Goal: Task Accomplishment & Management: Manage account settings

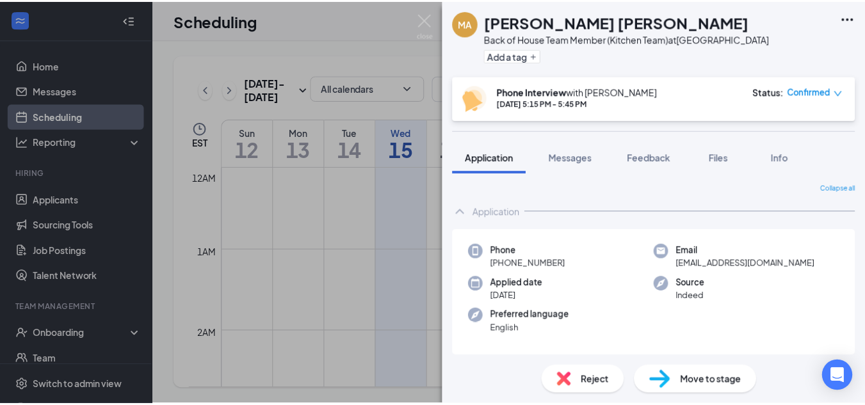
scroll to position [259, 0]
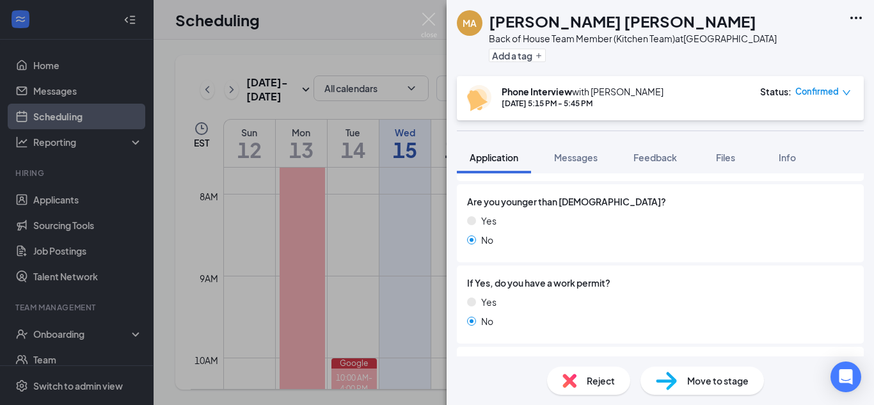
click at [433, 10] on div "MA [PERSON_NAME] [PERSON_NAME] Back of House Team Member (Kitchen Team) at [GEO…" at bounding box center [437, 202] width 874 height 405
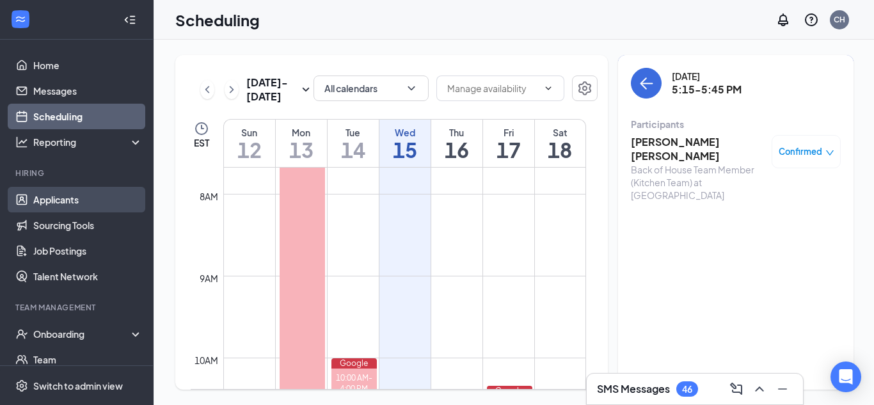
click at [71, 200] on link "Applicants" at bounding box center [87, 200] width 109 height 26
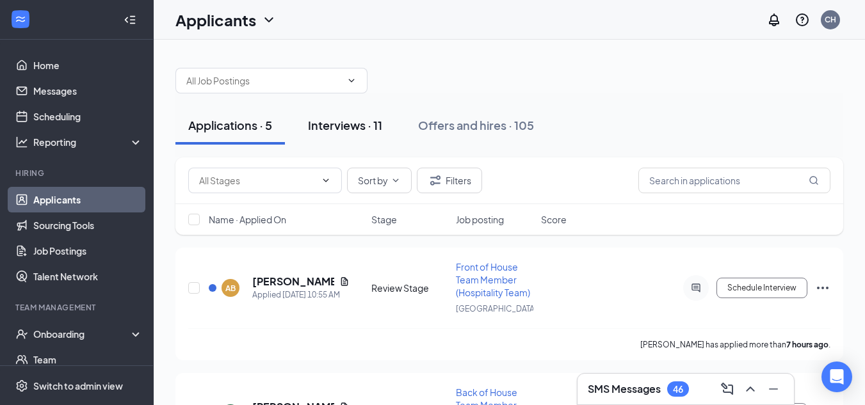
click at [333, 131] on div "Interviews · 11" at bounding box center [345, 125] width 74 height 16
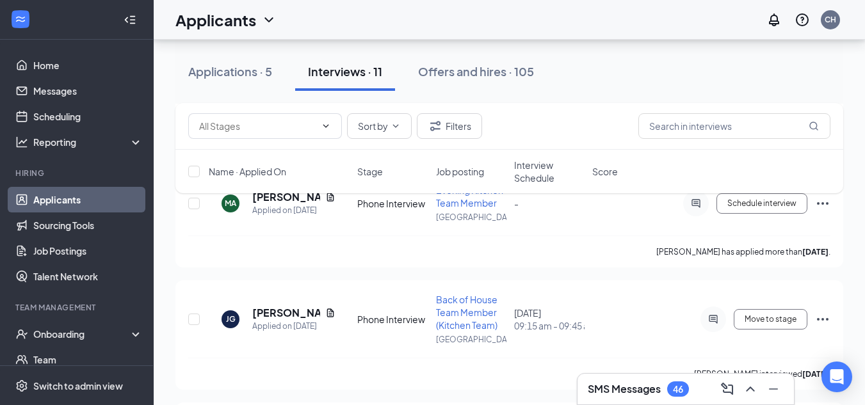
scroll to position [1190, 0]
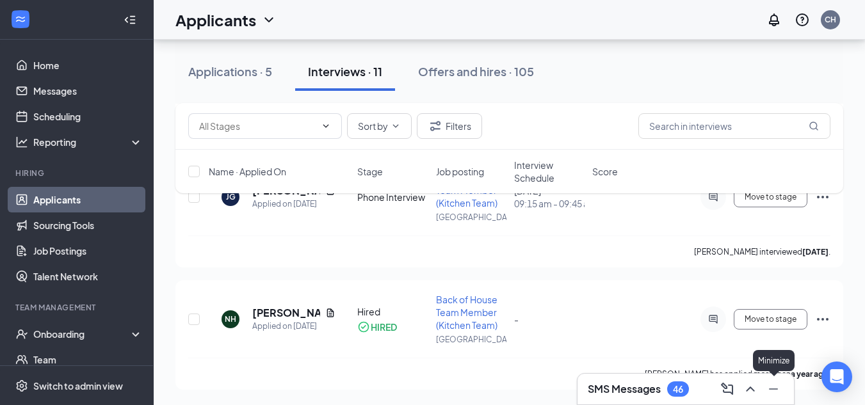
click at [767, 390] on icon "Minimize" at bounding box center [772, 388] width 15 height 15
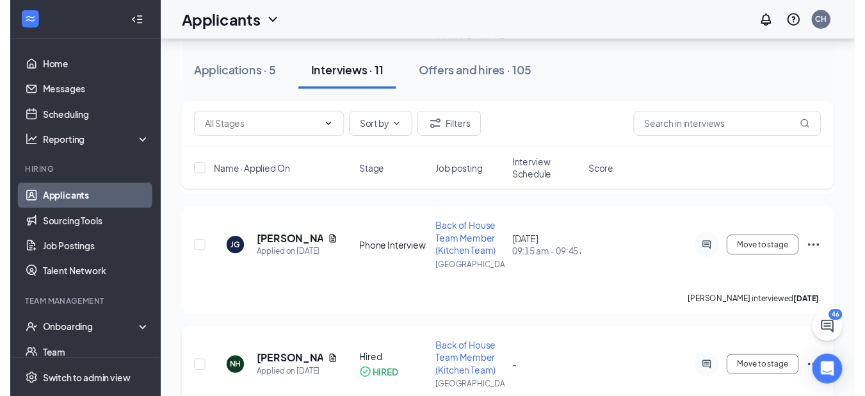
scroll to position [1135, 0]
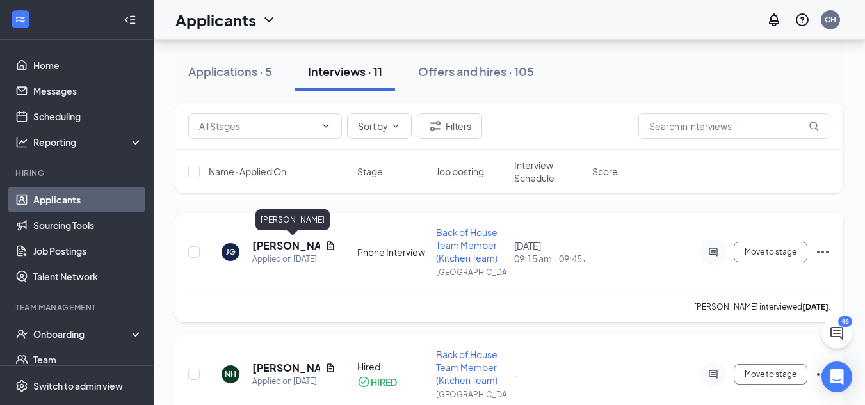
click at [301, 248] on h5 "[PERSON_NAME]" at bounding box center [286, 246] width 68 height 14
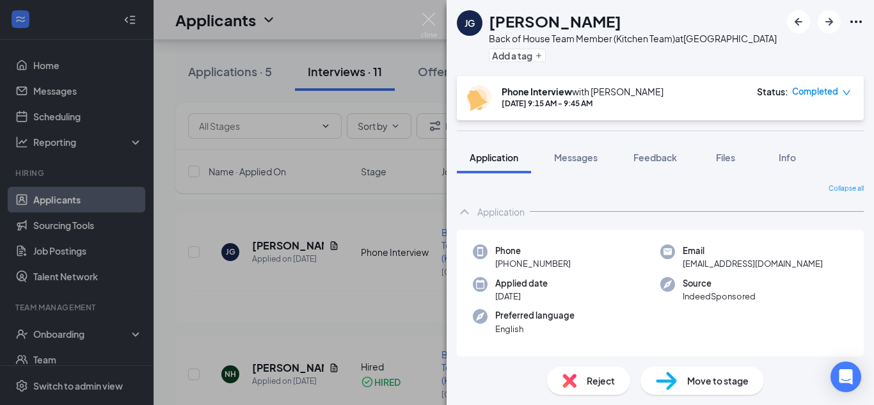
click at [307, 285] on div "[PERSON_NAME] Back of House Team Member (Kitchen Team) at [GEOGRAPHIC_DATA] Add…" at bounding box center [437, 202] width 874 height 405
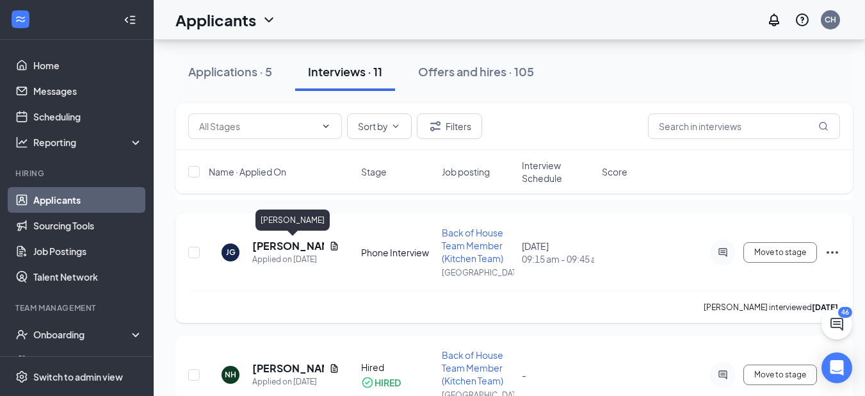
click at [270, 248] on h5 "[PERSON_NAME]" at bounding box center [288, 246] width 72 height 14
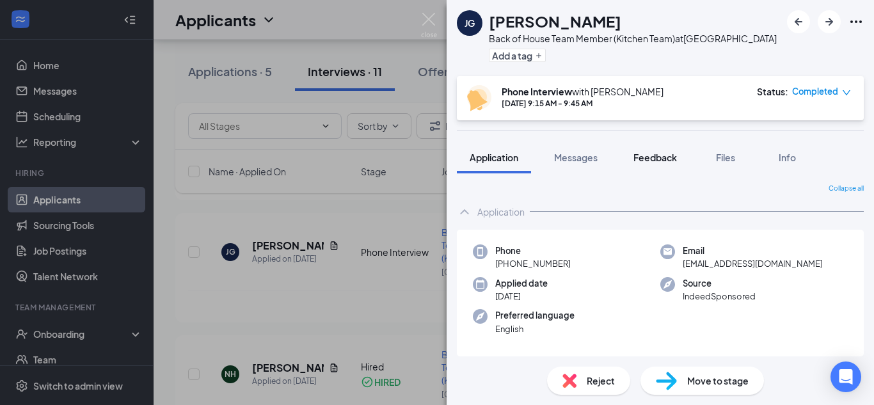
click at [663, 165] on button "Feedback" at bounding box center [655, 157] width 69 height 32
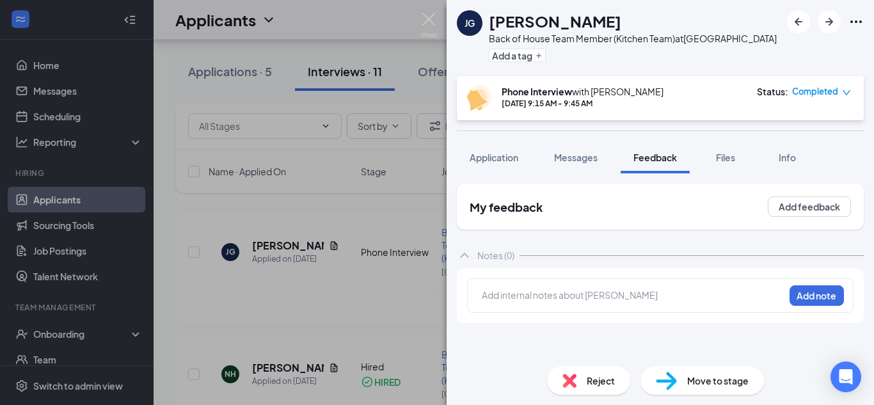
click at [306, 291] on div "[PERSON_NAME] Back of House Team Member (Kitchen Team) at [GEOGRAPHIC_DATA] Add…" at bounding box center [437, 202] width 874 height 405
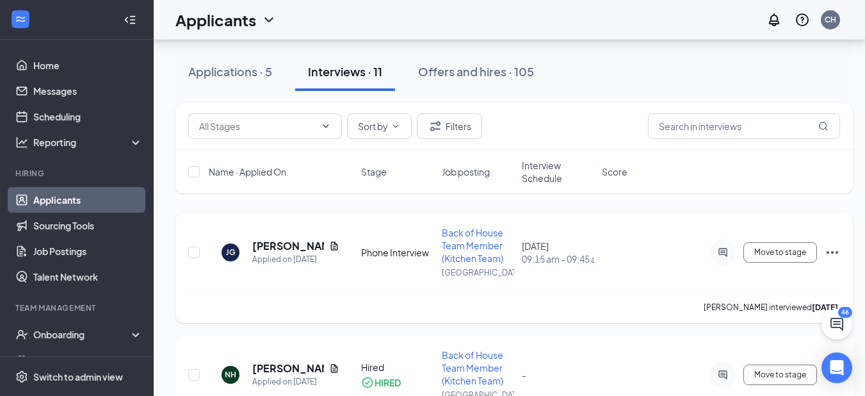
click at [827, 252] on icon "Ellipses" at bounding box center [832, 252] width 12 height 3
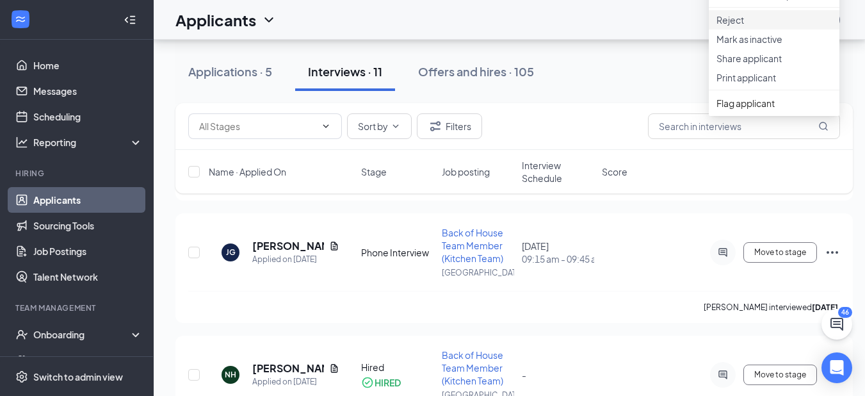
click at [762, 26] on p "Reject" at bounding box center [773, 19] width 115 height 13
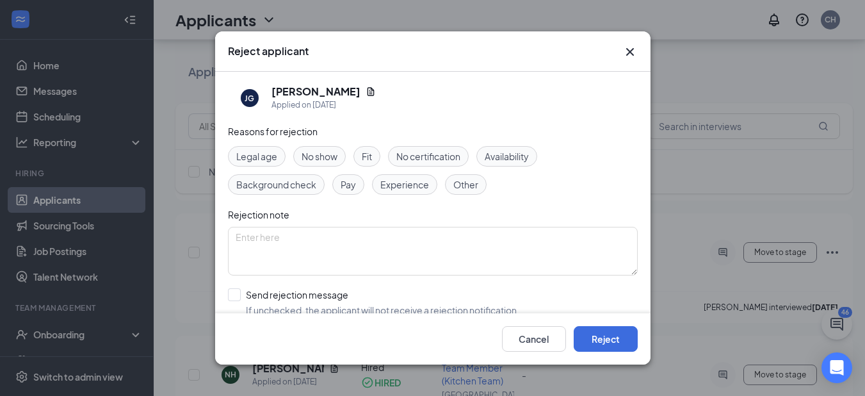
click at [374, 155] on div "Fit" at bounding box center [366, 156] width 27 height 20
click at [611, 342] on button "Reject" at bounding box center [605, 339] width 64 height 26
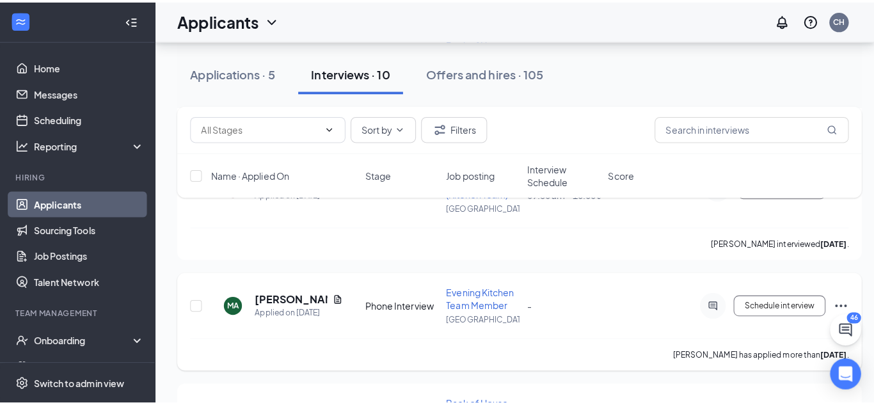
scroll to position [970, 0]
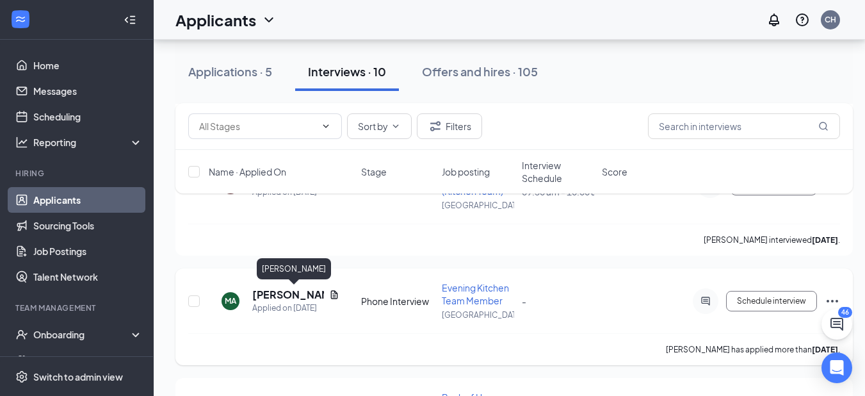
click at [268, 292] on h5 "[PERSON_NAME]" at bounding box center [288, 294] width 72 height 14
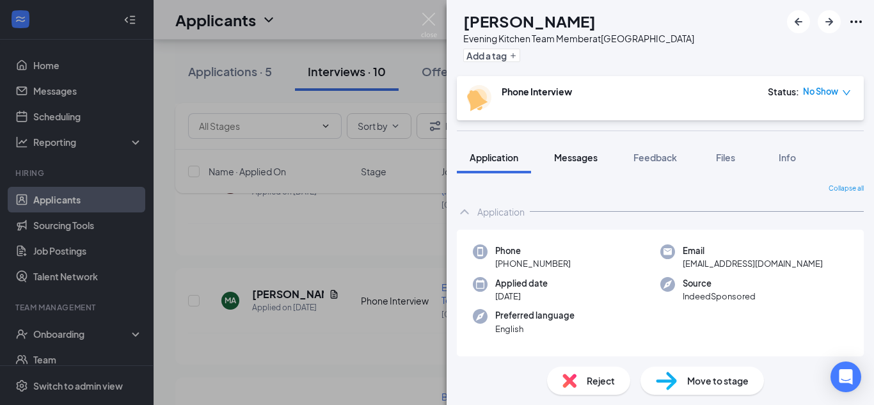
click at [588, 156] on span "Messages" at bounding box center [576, 158] width 44 height 12
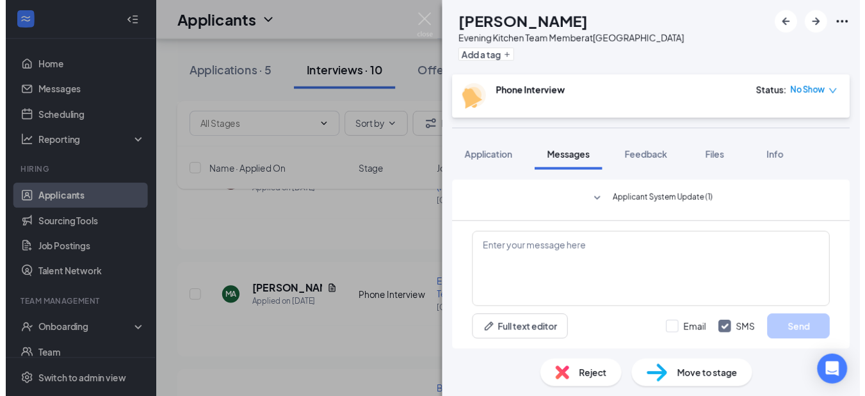
scroll to position [346, 0]
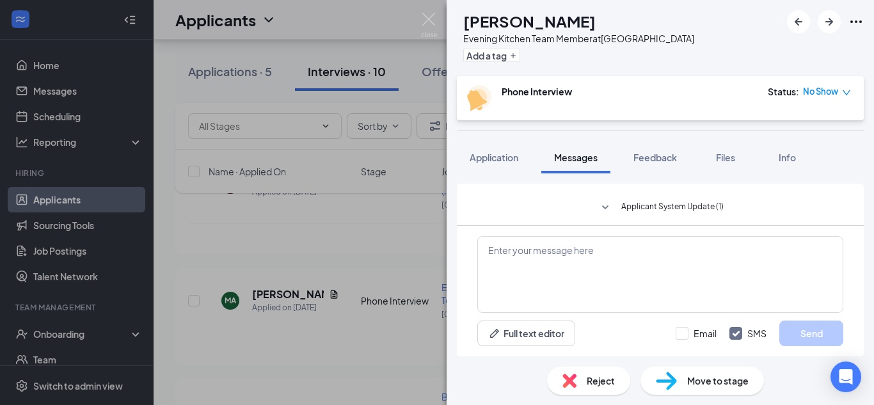
click at [383, 331] on div "MA [PERSON_NAME] Evening Kitchen Team Member at [GEOGRAPHIC_DATA] Add a tag Pho…" at bounding box center [437, 202] width 874 height 405
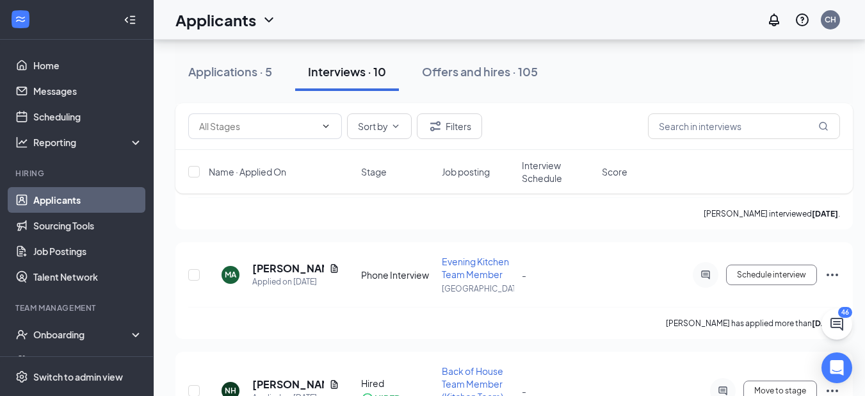
scroll to position [998, 3]
click at [265, 263] on h5 "[PERSON_NAME]" at bounding box center [288, 267] width 72 height 14
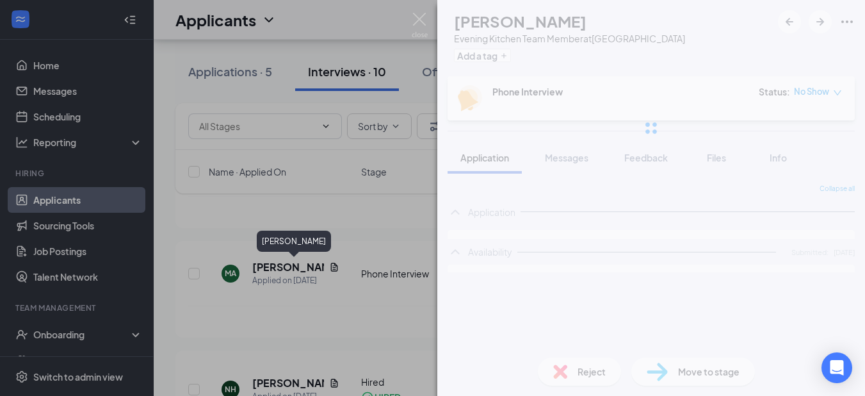
scroll to position [998, 0]
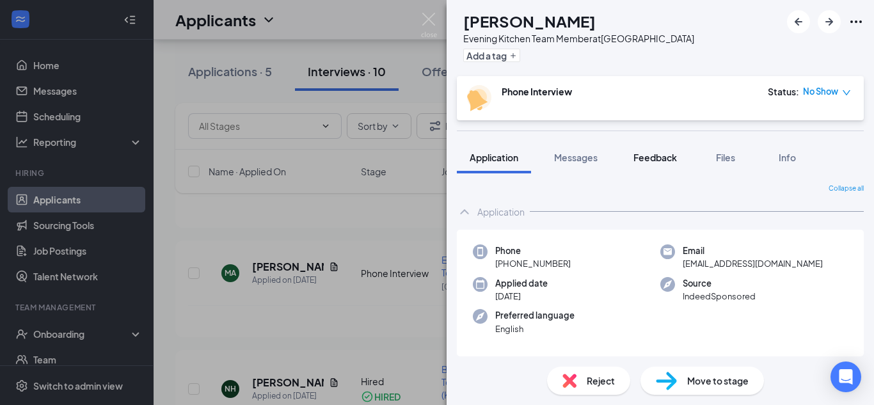
click at [645, 163] on div "Feedback" at bounding box center [656, 157] width 44 height 13
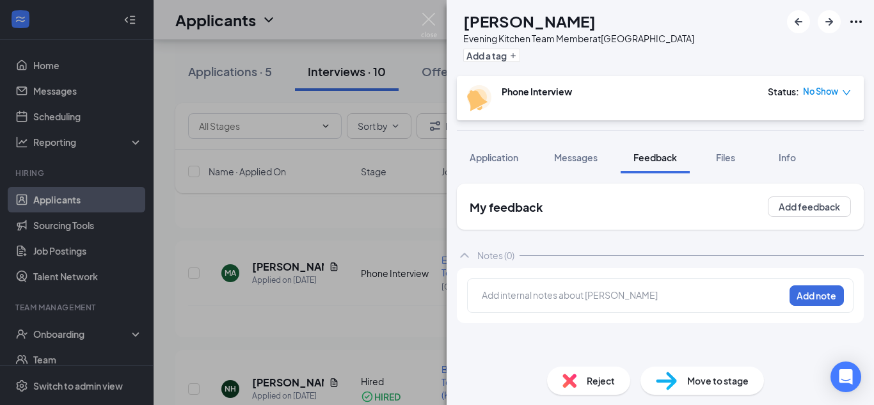
click at [412, 223] on div "MA [PERSON_NAME] Evening Kitchen Team Member at [GEOGRAPHIC_DATA] Add a tag Pho…" at bounding box center [437, 202] width 874 height 405
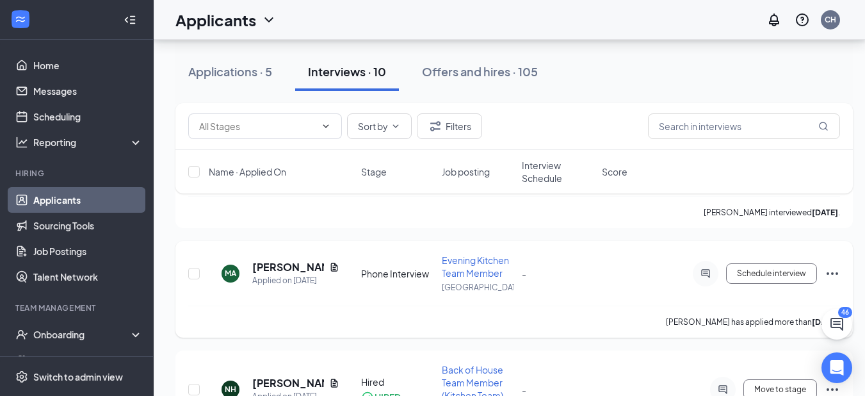
click at [833, 267] on icon "Ellipses" at bounding box center [831, 273] width 15 height 15
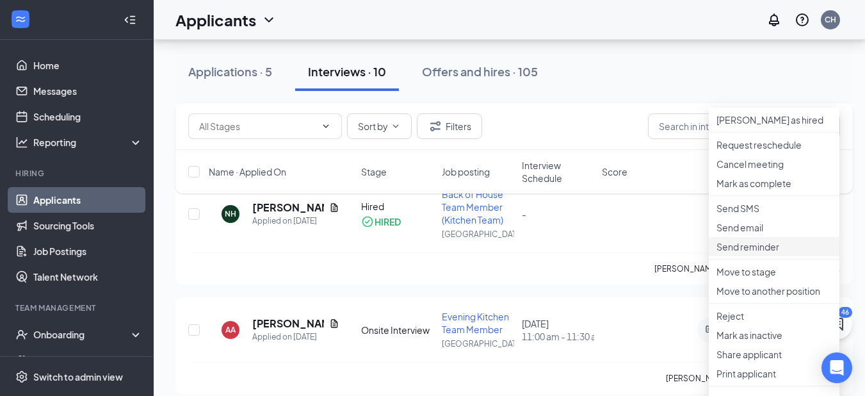
scroll to position [1270, 0]
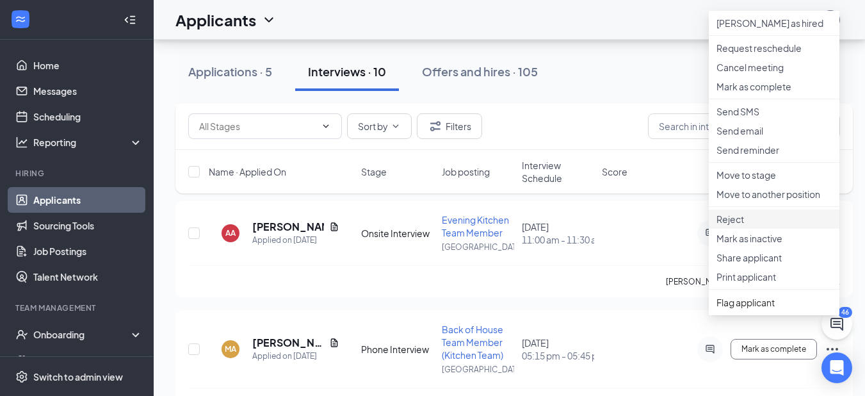
click at [756, 225] on p "Reject" at bounding box center [773, 218] width 115 height 13
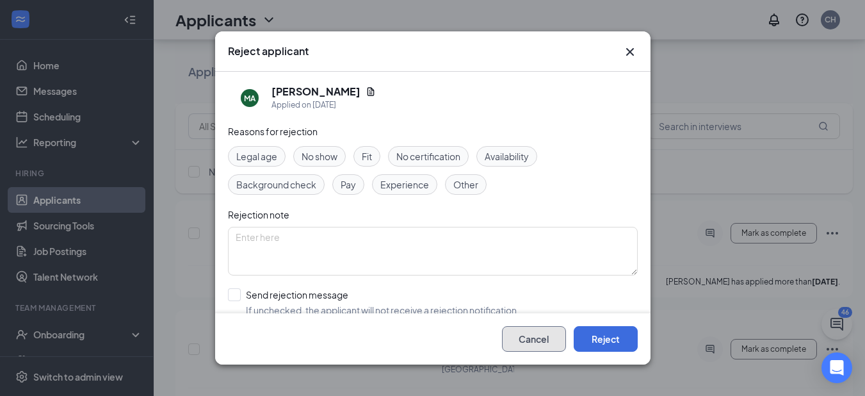
click at [548, 345] on button "Cancel" at bounding box center [534, 339] width 64 height 26
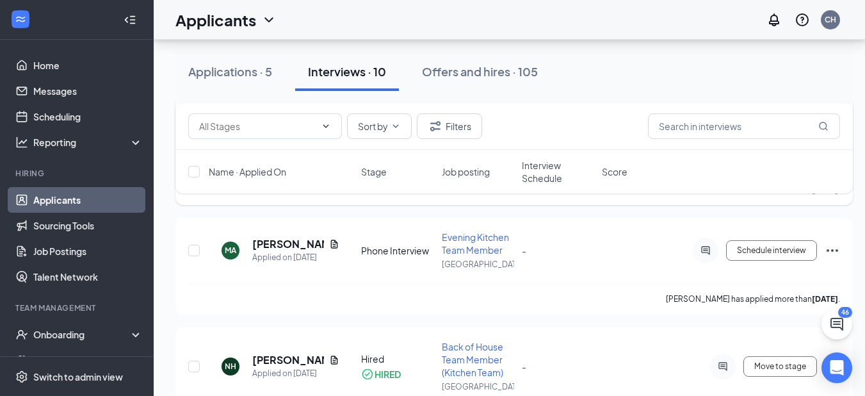
scroll to position [1023, 0]
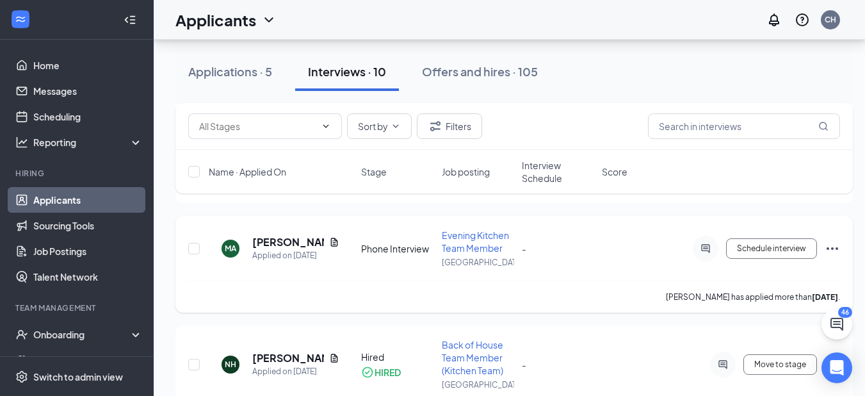
click at [829, 244] on icon "Ellipses" at bounding box center [831, 248] width 15 height 15
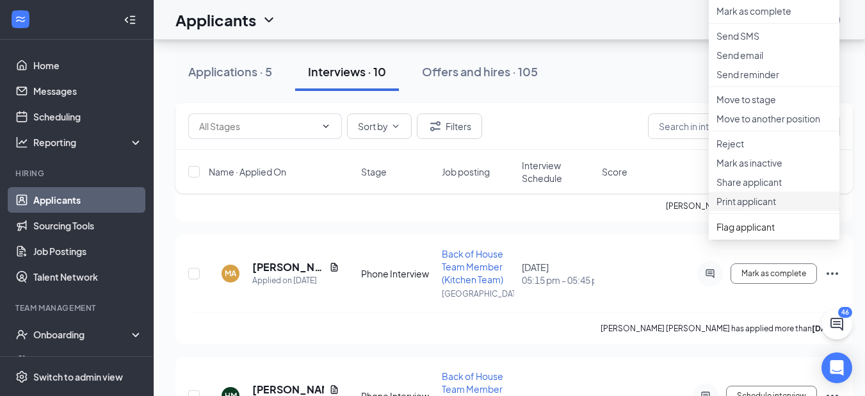
scroll to position [1346, 0]
click at [758, 168] on p "Mark as inactive" at bounding box center [773, 162] width 115 height 13
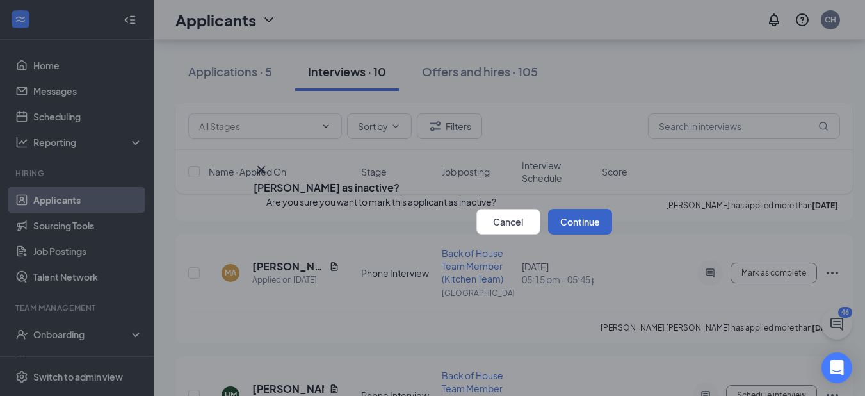
click at [559, 234] on button "Continue" at bounding box center [580, 222] width 64 height 26
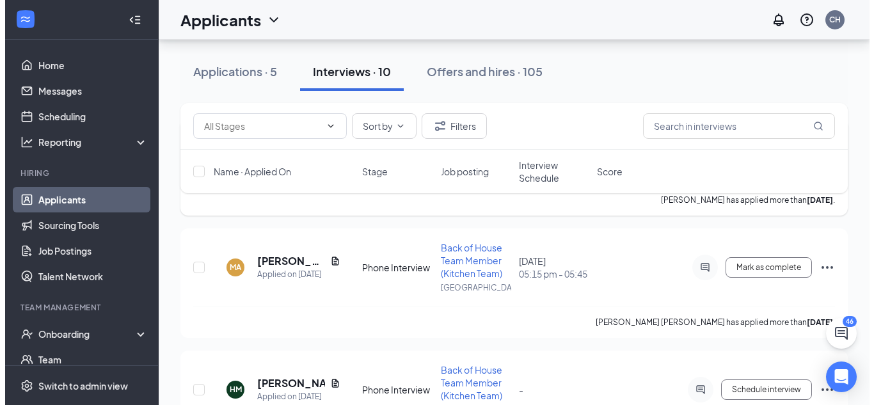
scroll to position [142, 0]
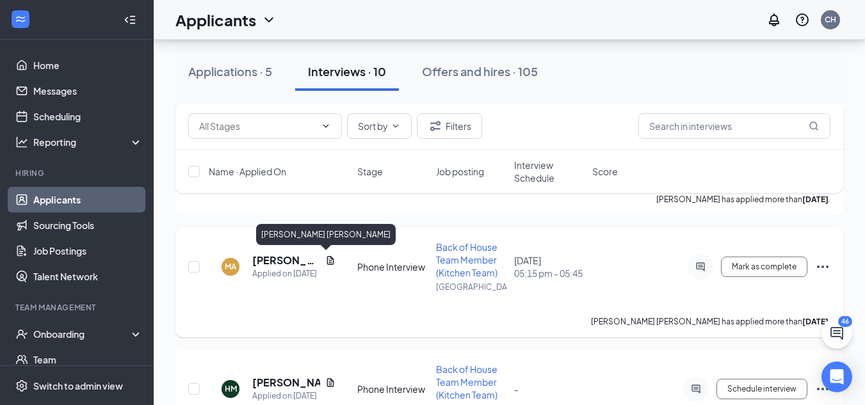
click at [260, 264] on h5 "[PERSON_NAME] [PERSON_NAME]" at bounding box center [286, 260] width 68 height 14
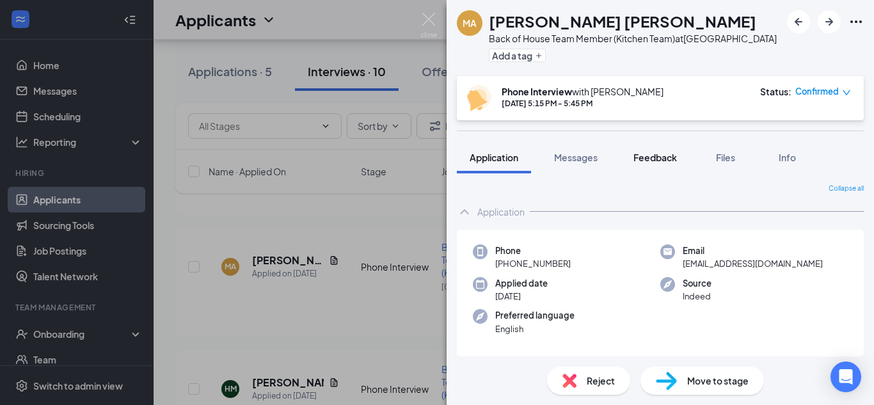
click at [664, 161] on span "Feedback" at bounding box center [656, 158] width 44 height 12
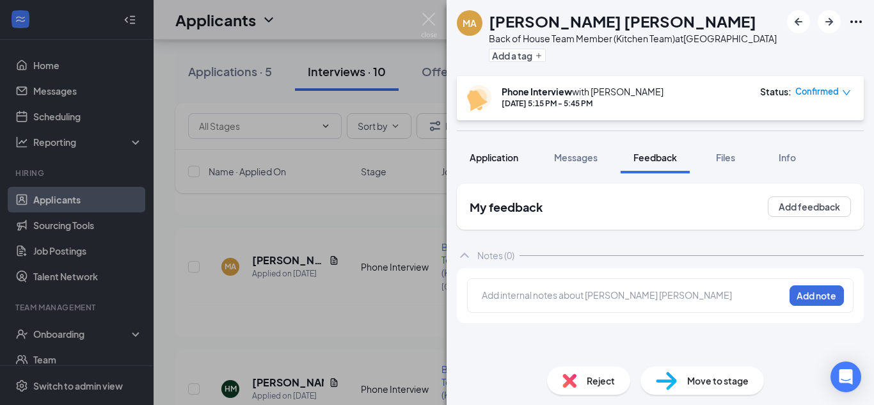
click at [499, 161] on span "Application" at bounding box center [494, 158] width 49 height 12
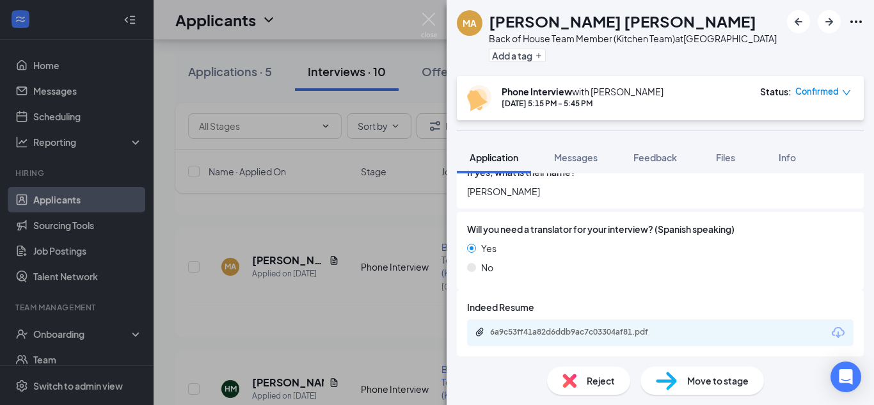
scroll to position [1009, 0]
click at [591, 161] on span "Messages" at bounding box center [576, 158] width 44 height 12
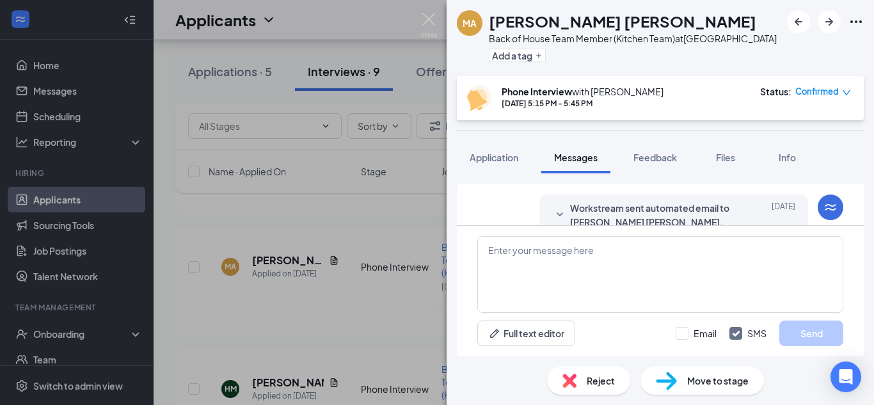
scroll to position [224, 0]
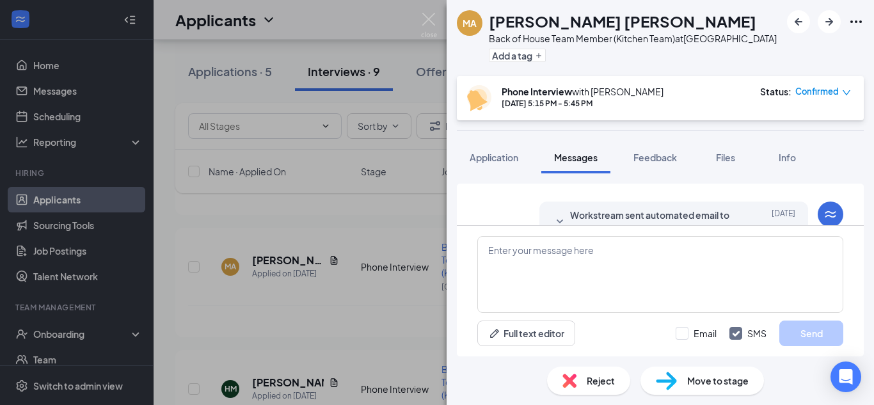
click at [812, 92] on span "Confirmed" at bounding box center [818, 91] width 44 height 13
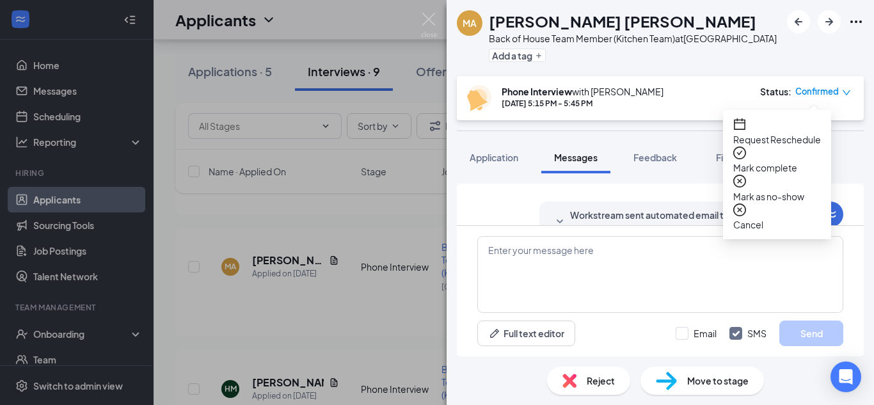
click at [798, 132] on span "Request Reschedule" at bounding box center [777, 139] width 88 height 14
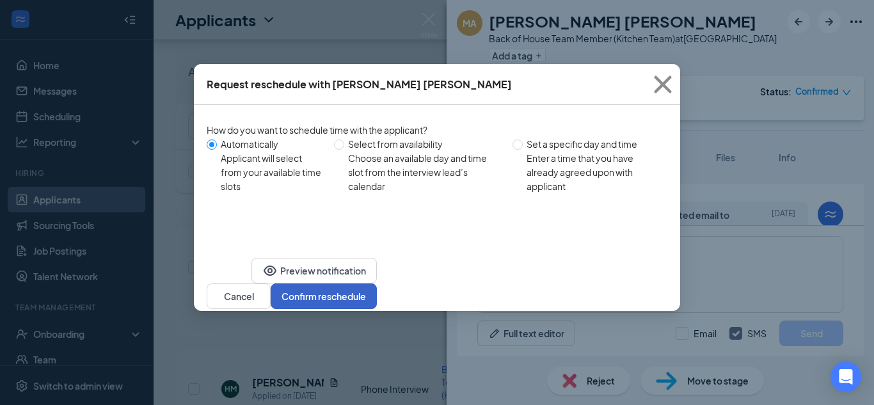
click at [377, 284] on button "Confirm reschedule" at bounding box center [324, 297] width 106 height 26
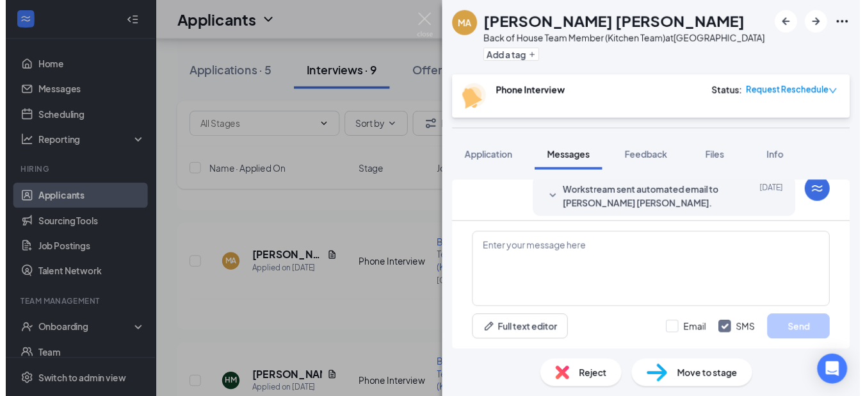
scroll to position [541, 0]
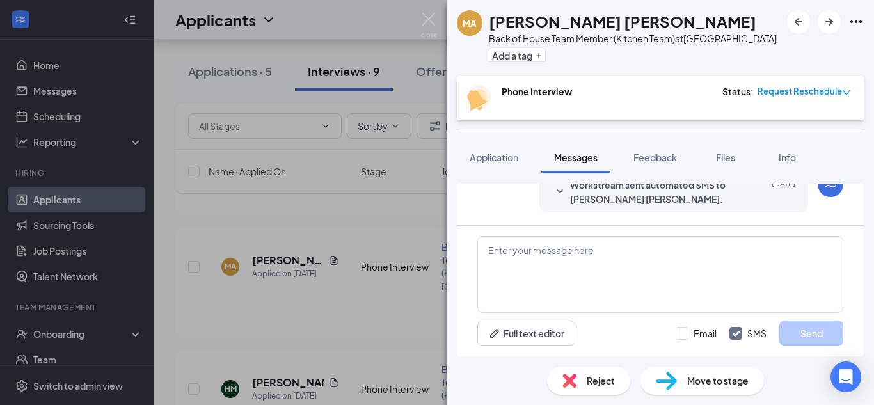
click at [335, 300] on div "MA [PERSON_NAME] [PERSON_NAME] Back of House Team Member (Kitchen Team) at [GEO…" at bounding box center [437, 202] width 874 height 405
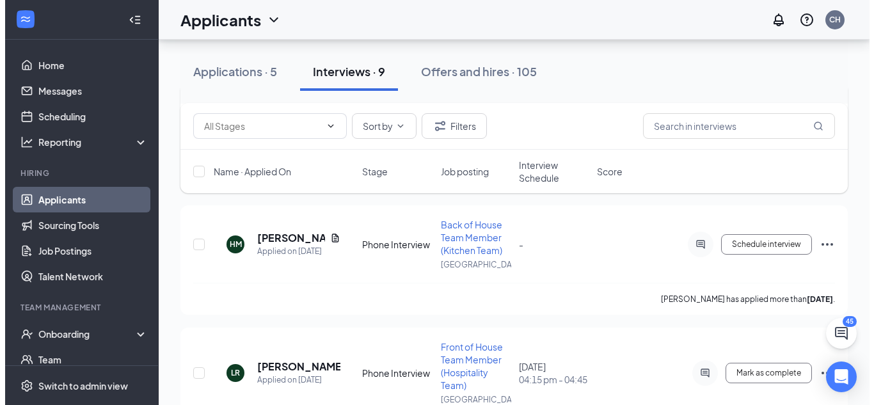
scroll to position [289, 0]
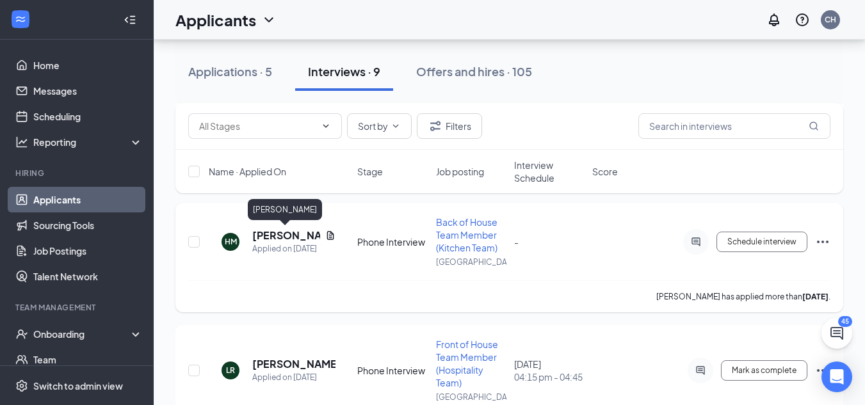
click at [273, 236] on h5 "[PERSON_NAME]" at bounding box center [286, 235] width 68 height 14
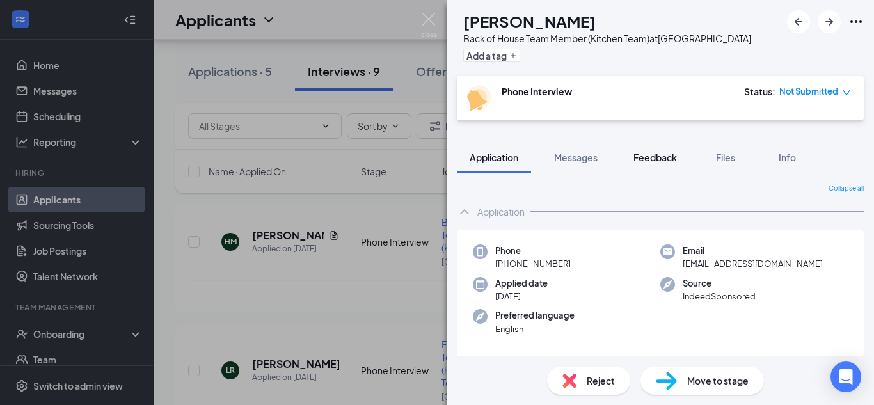
click at [639, 165] on button "Feedback" at bounding box center [655, 157] width 69 height 32
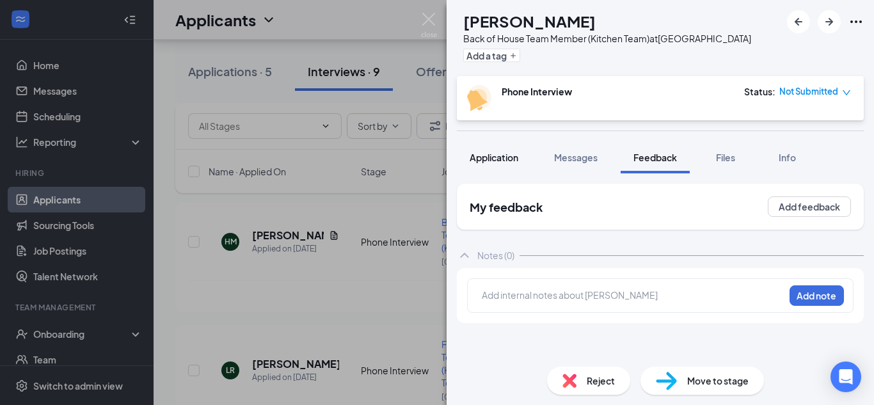
click at [486, 151] on div "Application" at bounding box center [494, 157] width 49 height 13
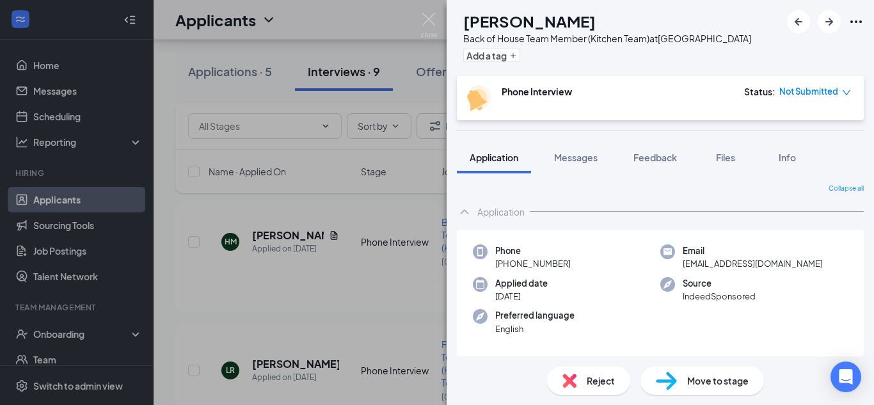
click at [603, 372] on div "Reject" at bounding box center [588, 381] width 83 height 28
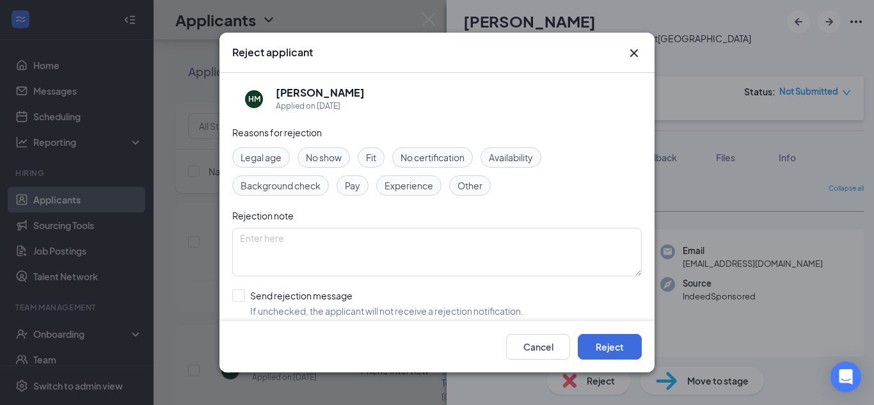
click at [724, 35] on div "Reject applicant HM [PERSON_NAME] Applied on [DATE] Reasons for rejection Legal…" at bounding box center [437, 202] width 874 height 405
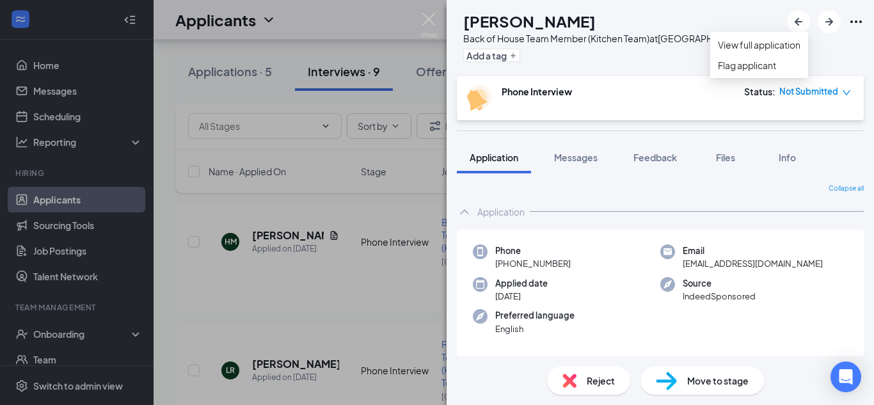
click at [855, 21] on icon "Ellipses" at bounding box center [856, 21] width 15 height 15
click at [653, 72] on div "HM [PERSON_NAME] Back of House Team Member (Kitchen Team) at [GEOGRAPHIC_DATA] …" at bounding box center [661, 38] width 428 height 76
click at [384, 214] on div "HM [PERSON_NAME] Back of House Team Member (Kitchen Team) at [GEOGRAPHIC_DATA] …" at bounding box center [437, 202] width 874 height 405
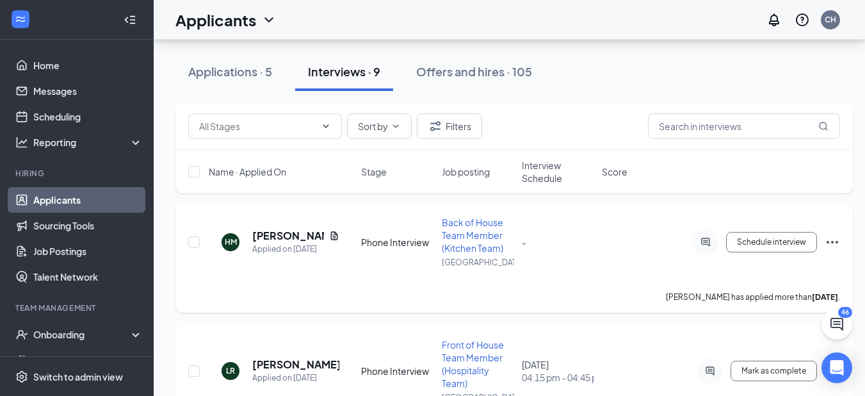
click at [828, 239] on icon "Ellipses" at bounding box center [831, 241] width 15 height 15
click at [710, 242] on icon "ActiveChat" at bounding box center [705, 242] width 15 height 10
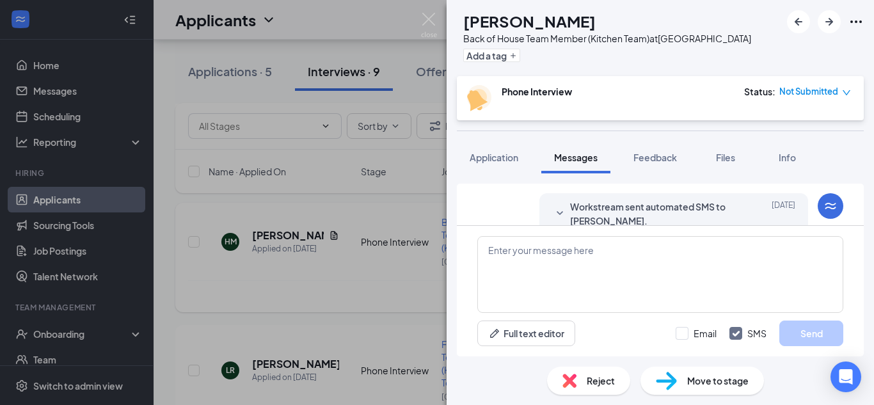
scroll to position [495, 0]
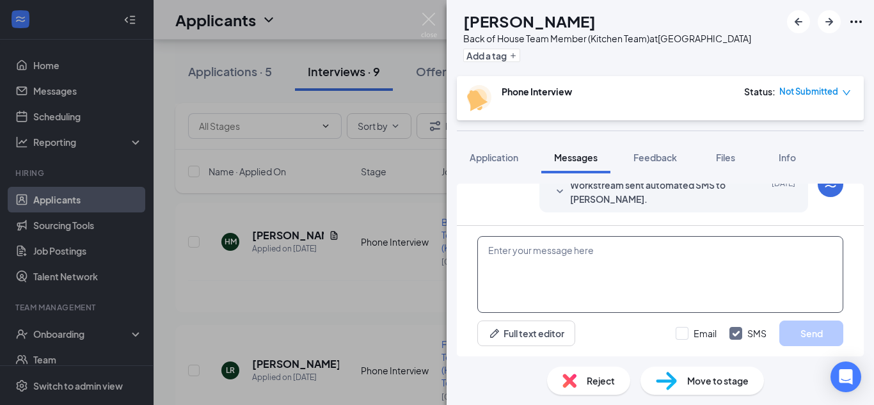
click at [634, 271] on textarea at bounding box center [660, 274] width 366 height 77
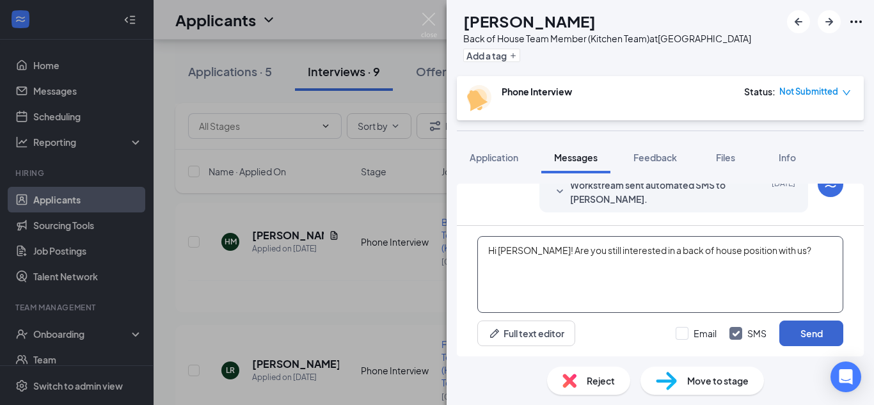
type textarea "Hi [PERSON_NAME]! Are you still interested in a back of house position with us?"
click at [787, 331] on button "Send" at bounding box center [812, 334] width 64 height 26
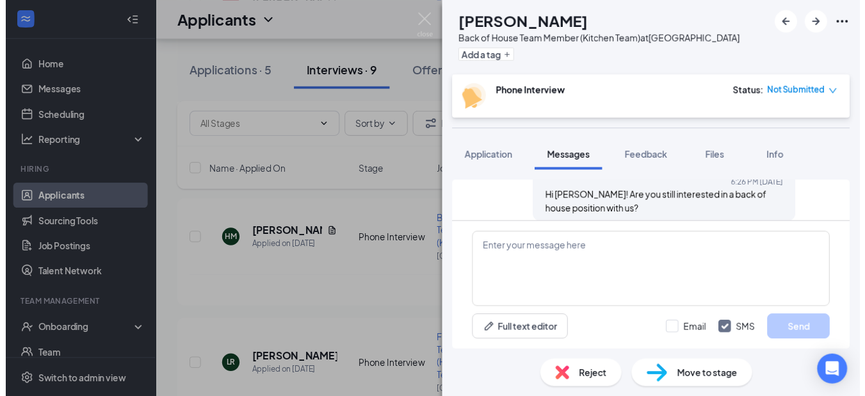
scroll to position [591, 0]
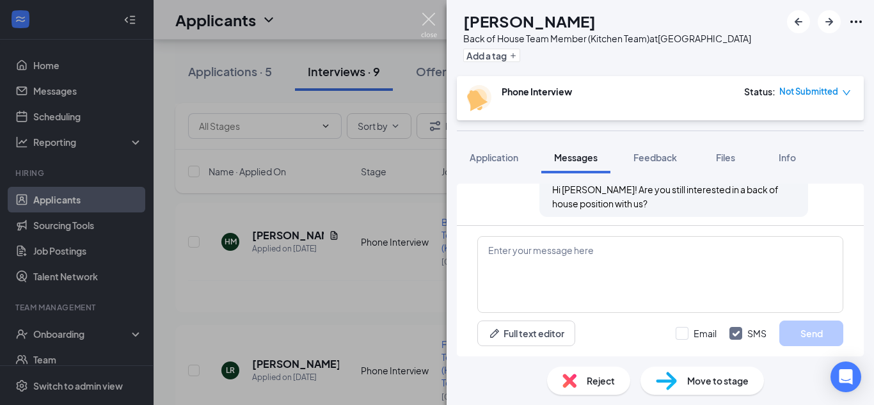
click at [431, 28] on img at bounding box center [429, 25] width 16 height 25
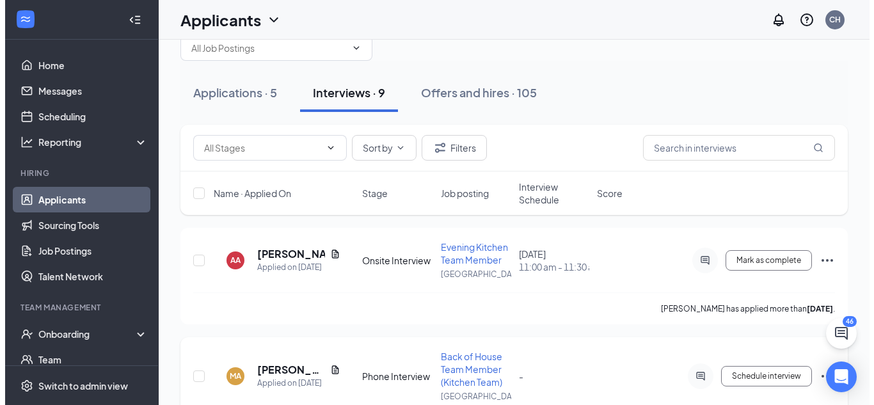
scroll to position [31, 0]
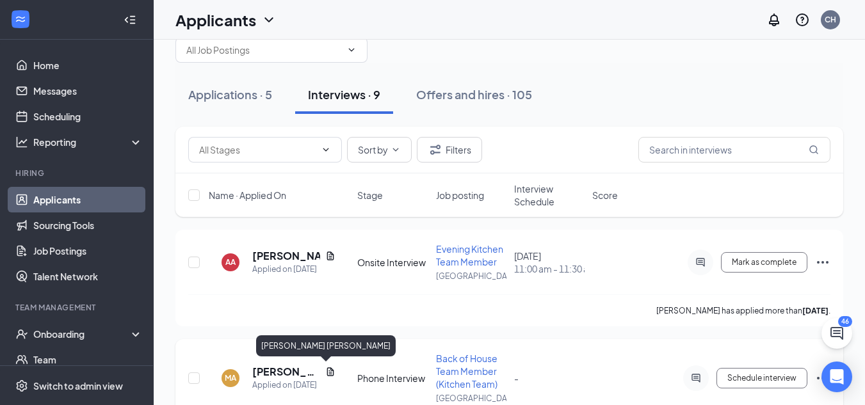
click at [259, 371] on h5 "[PERSON_NAME] [PERSON_NAME]" at bounding box center [286, 372] width 68 height 14
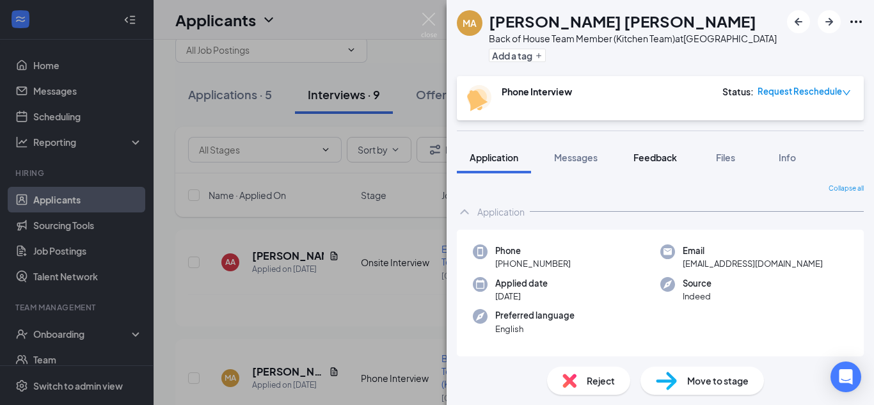
click at [662, 156] on span "Feedback" at bounding box center [656, 158] width 44 height 12
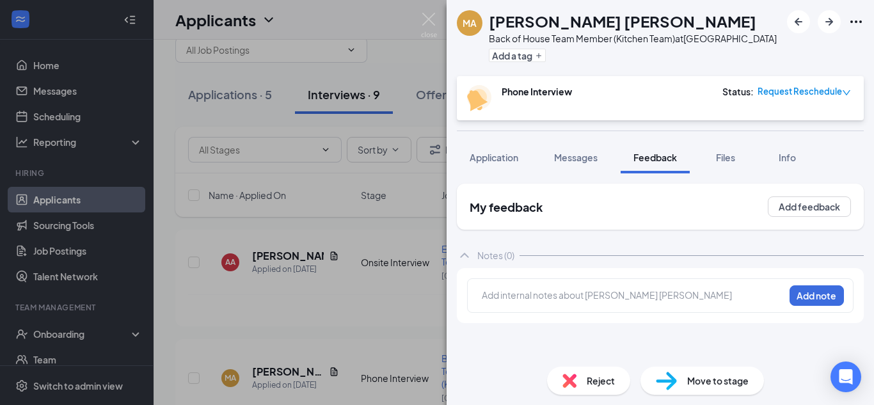
drag, startPoint x: 486, startPoint y: 168, endPoint x: 744, endPoint y: 228, distance: 264.4
click at [744, 228] on div "My feedback Add feedback" at bounding box center [660, 207] width 407 height 46
click at [499, 156] on span "Application" at bounding box center [494, 158] width 49 height 12
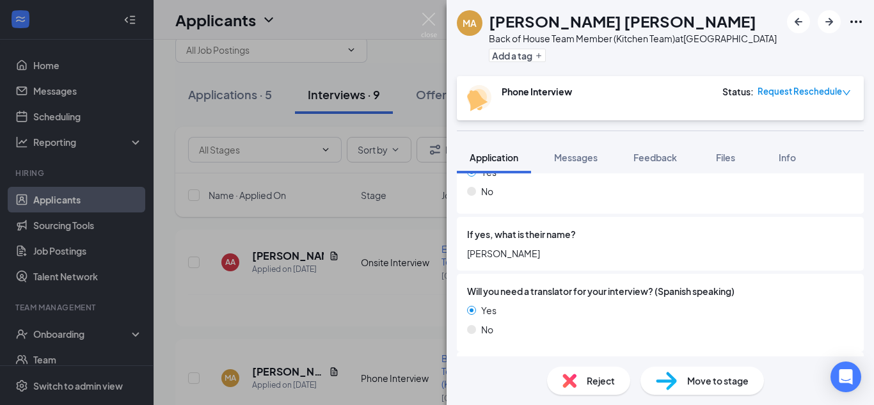
scroll to position [947, 0]
click at [643, 156] on span "Feedback" at bounding box center [656, 158] width 44 height 12
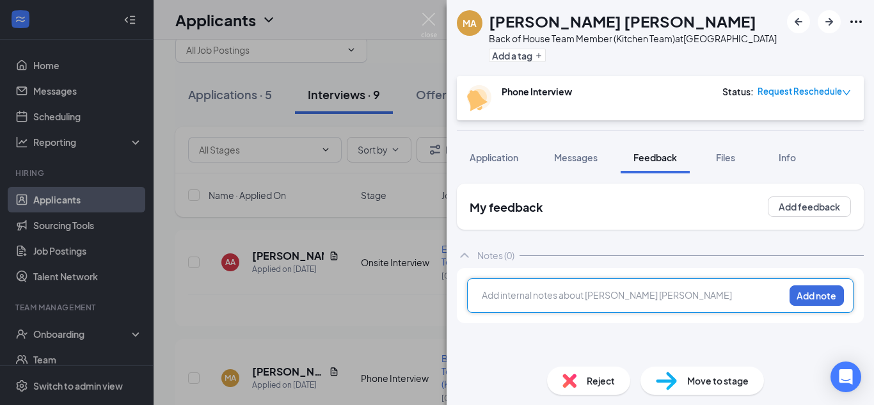
click at [524, 301] on div at bounding box center [633, 295] width 301 height 13
click at [815, 296] on button "Add note" at bounding box center [817, 295] width 54 height 20
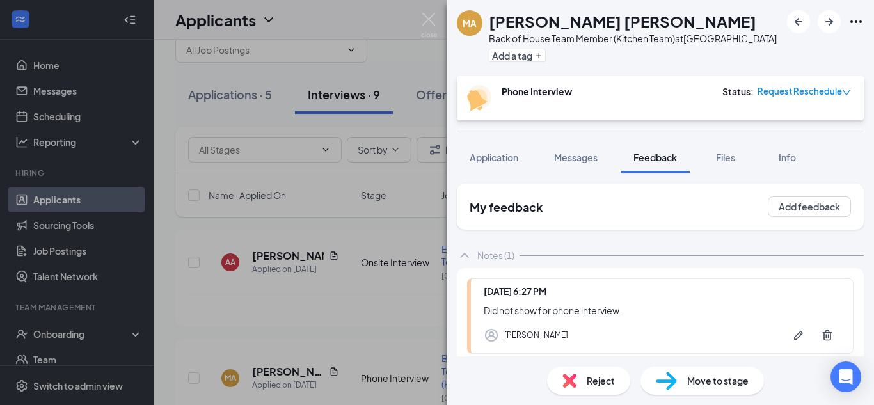
click at [392, 278] on div "MA [PERSON_NAME] [PERSON_NAME] Back of House Team Member (Kitchen Team) at [GEO…" at bounding box center [437, 202] width 874 height 405
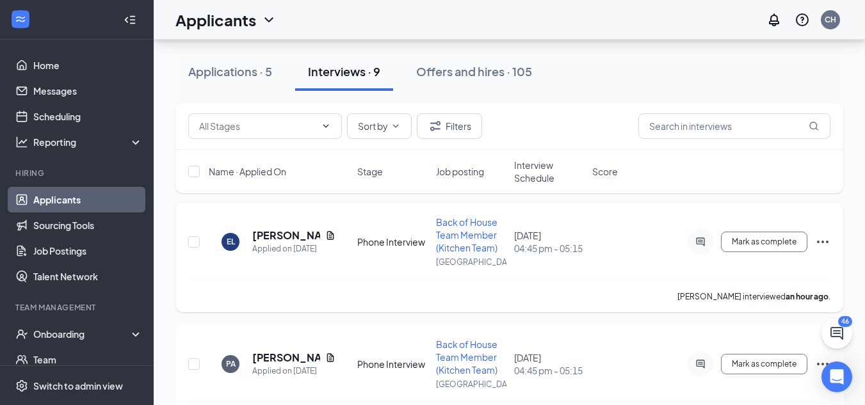
scroll to position [540, 0]
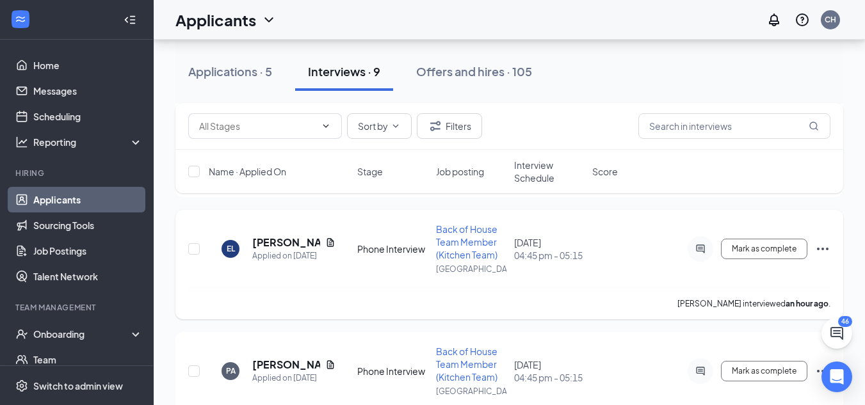
click at [826, 249] on icon "Ellipses" at bounding box center [822, 248] width 15 height 15
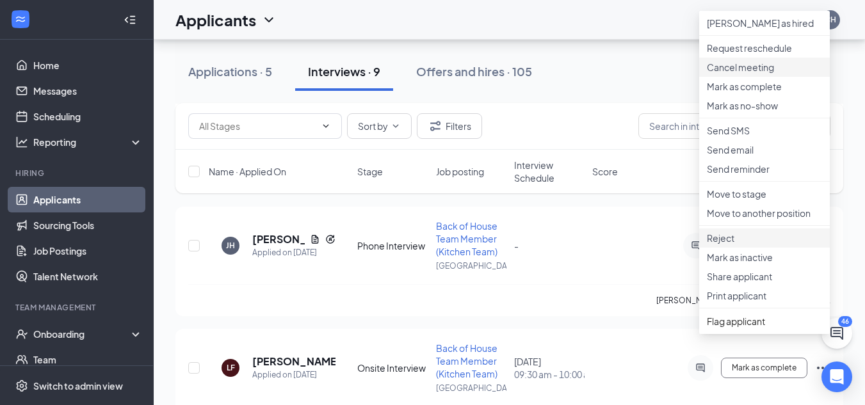
scroll to position [788, 0]
click at [758, 244] on p "Reject" at bounding box center [764, 237] width 115 height 13
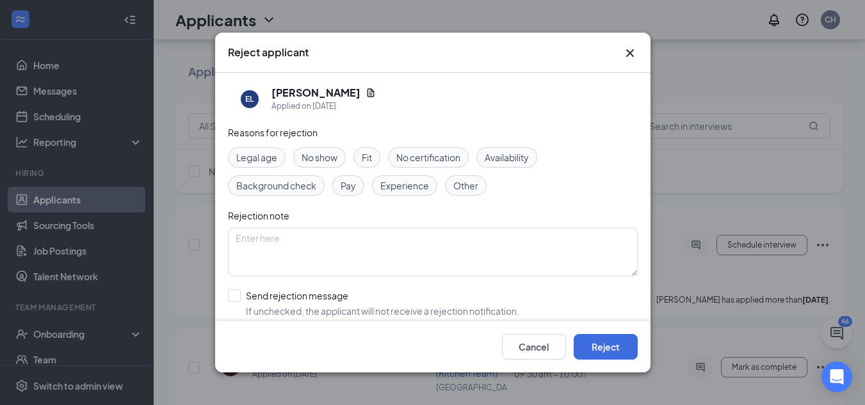
click at [356, 159] on div "Fit" at bounding box center [366, 157] width 27 height 20
click at [285, 242] on textarea at bounding box center [433, 252] width 410 height 49
click at [536, 344] on button "Cancel" at bounding box center [534, 347] width 64 height 26
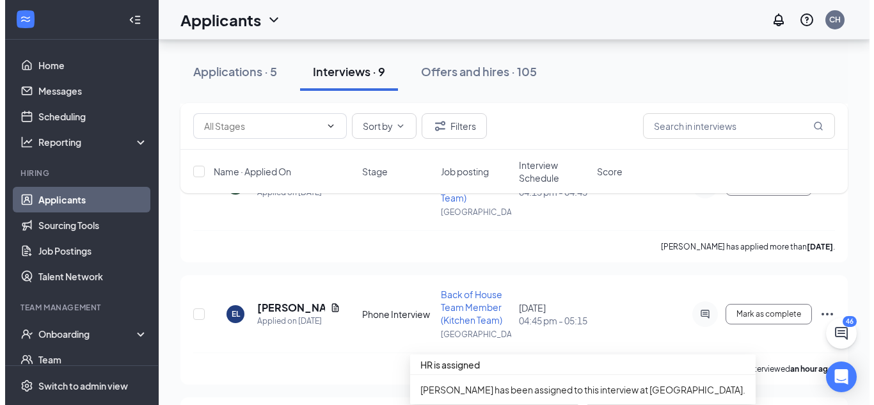
scroll to position [474, 0]
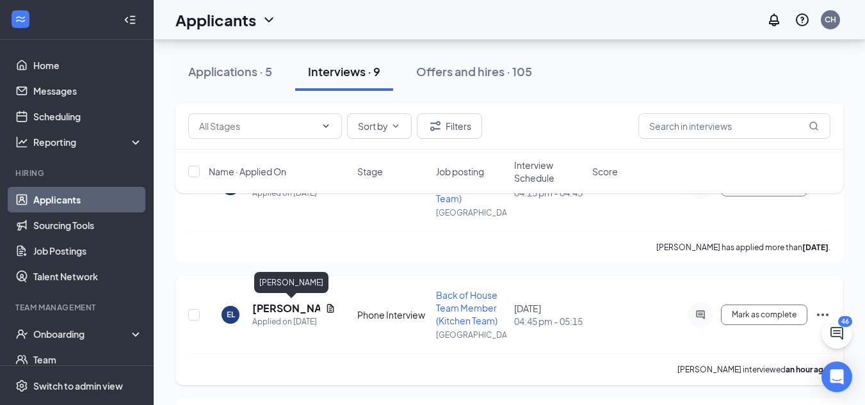
click at [281, 314] on h5 "[PERSON_NAME]" at bounding box center [286, 308] width 68 height 14
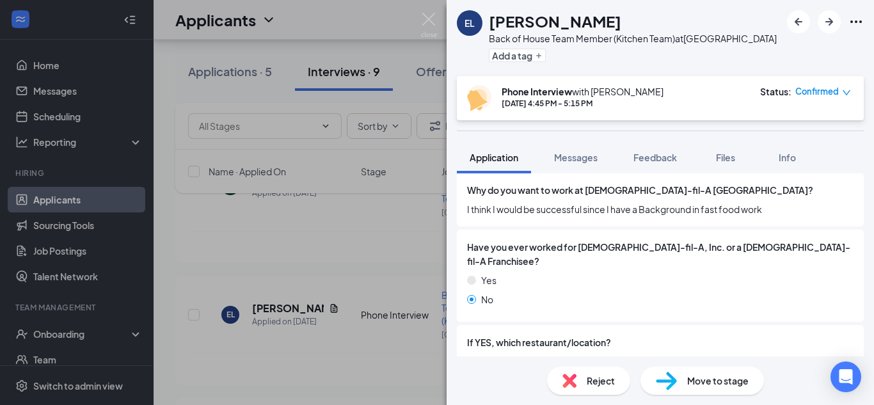
scroll to position [534, 0]
click at [646, 157] on span "Feedback" at bounding box center [656, 158] width 44 height 12
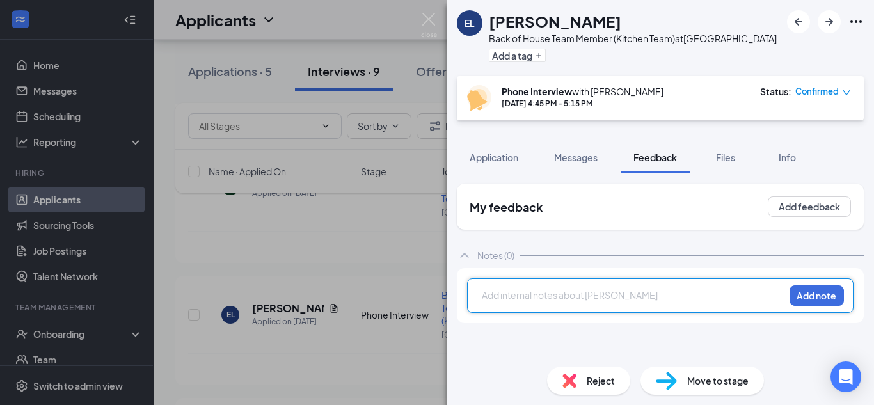
click at [599, 293] on div at bounding box center [633, 295] width 301 height 13
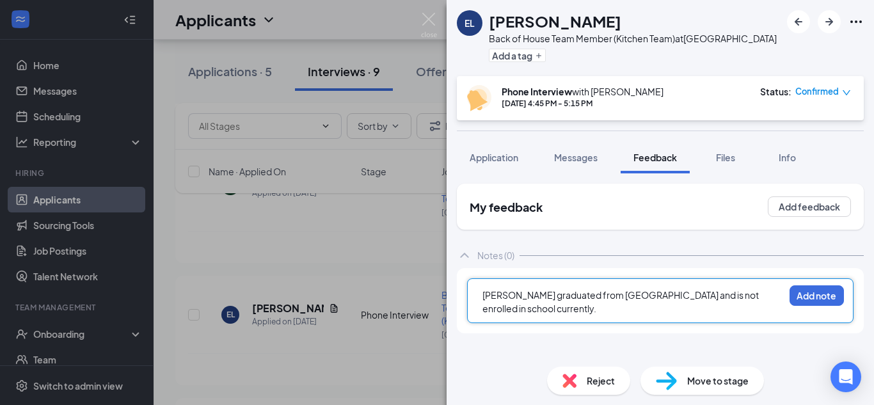
click at [621, 294] on span "[PERSON_NAME] graduated from [GEOGRAPHIC_DATA] and is not enrolled in school cu…" at bounding box center [622, 301] width 278 height 25
click at [581, 310] on div "[PERSON_NAME] graduated from [GEOGRAPHIC_DATA] and is not enrolled in school cu…" at bounding box center [633, 302] width 301 height 27
click at [566, 307] on div "[PERSON_NAME] graduated from [GEOGRAPHIC_DATA] and is not enrolled in school cu…" at bounding box center [633, 302] width 301 height 27
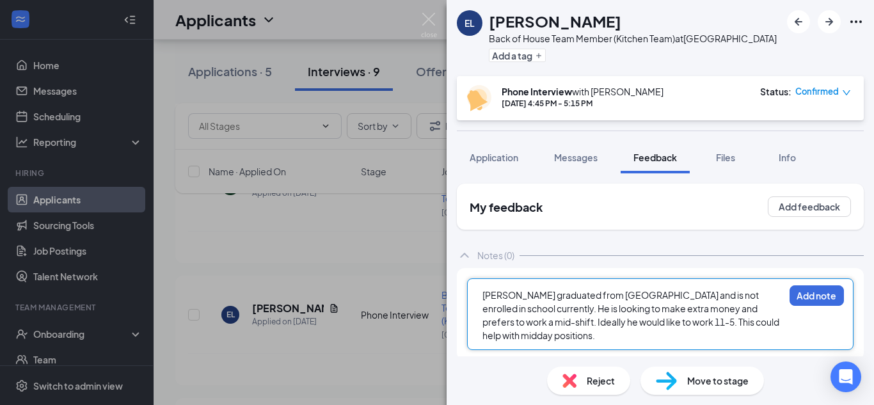
click at [692, 322] on span "[PERSON_NAME] graduated from [GEOGRAPHIC_DATA] and is not enrolled in school cu…" at bounding box center [632, 315] width 298 height 52
click at [729, 332] on span "[PERSON_NAME] graduated from [GEOGRAPHIC_DATA] and is not enrolled in school cu…" at bounding box center [631, 315] width 296 height 52
click at [744, 329] on div "[PERSON_NAME] graduated from [GEOGRAPHIC_DATA] and is not enrolled in school cu…" at bounding box center [633, 316] width 301 height 54
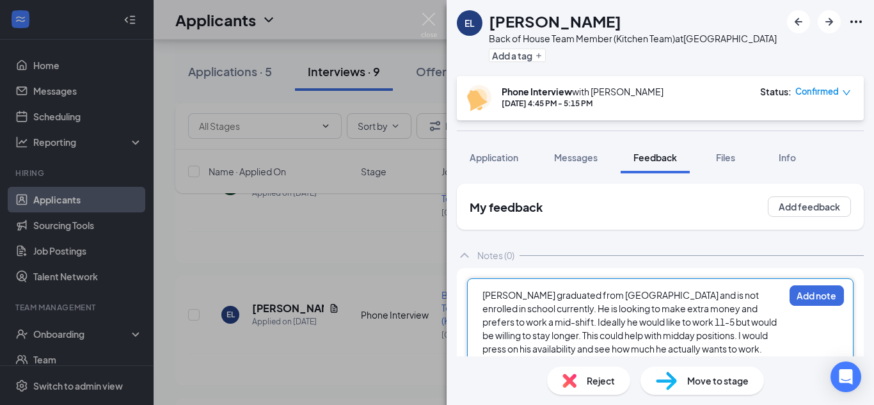
scroll to position [44, 0]
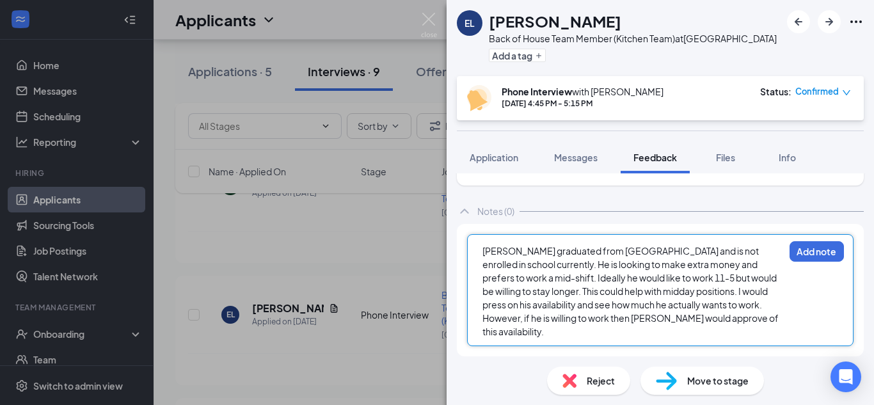
click at [744, 329] on div "[PERSON_NAME] graduated from [GEOGRAPHIC_DATA] and is not enrolled in school cu…" at bounding box center [633, 291] width 301 height 94
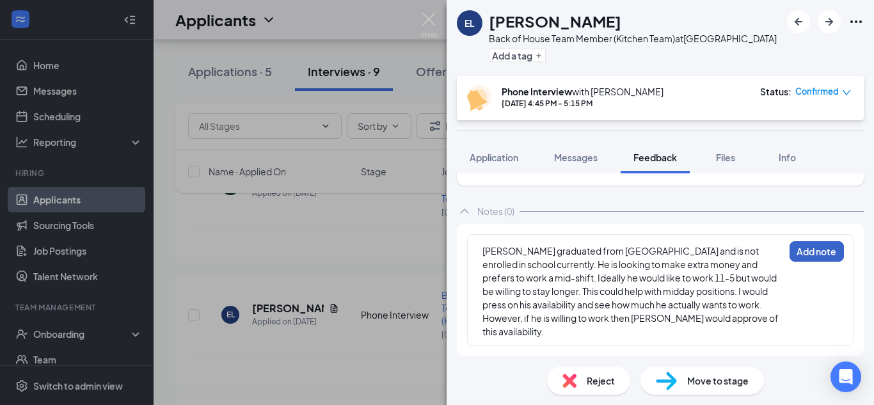
click at [804, 251] on button "Add note" at bounding box center [817, 251] width 54 height 20
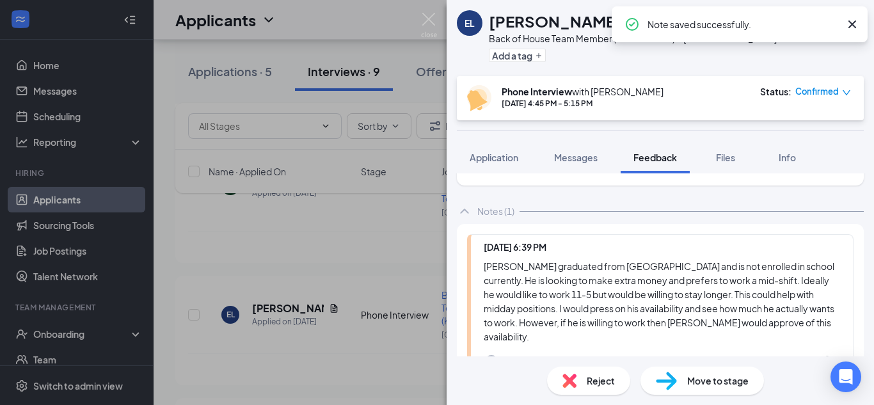
click at [680, 385] on div "Move to stage" at bounding box center [703, 381] width 124 height 28
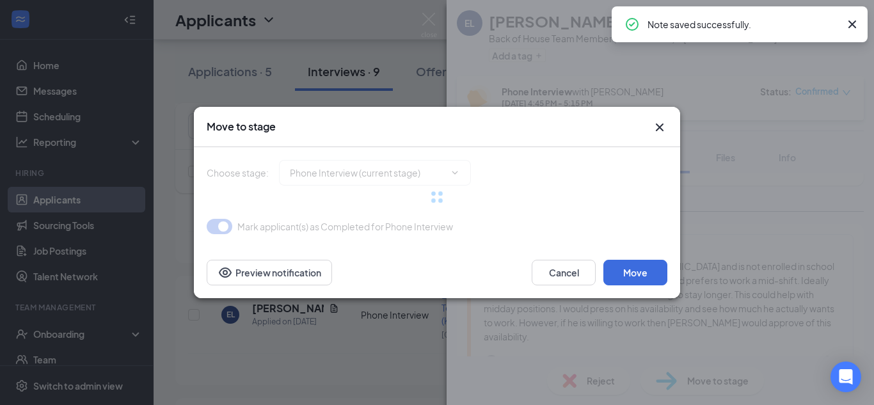
type input "Onsite Interview (next stage)"
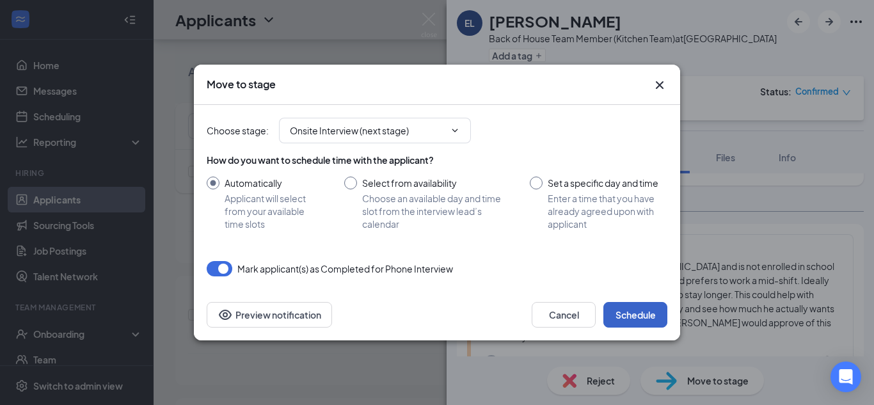
click at [644, 306] on button "Schedule" at bounding box center [636, 315] width 64 height 26
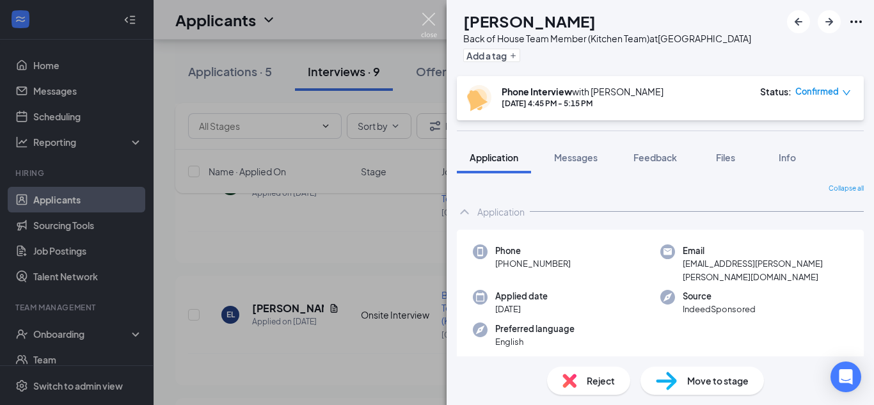
click at [435, 19] on img at bounding box center [429, 25] width 16 height 25
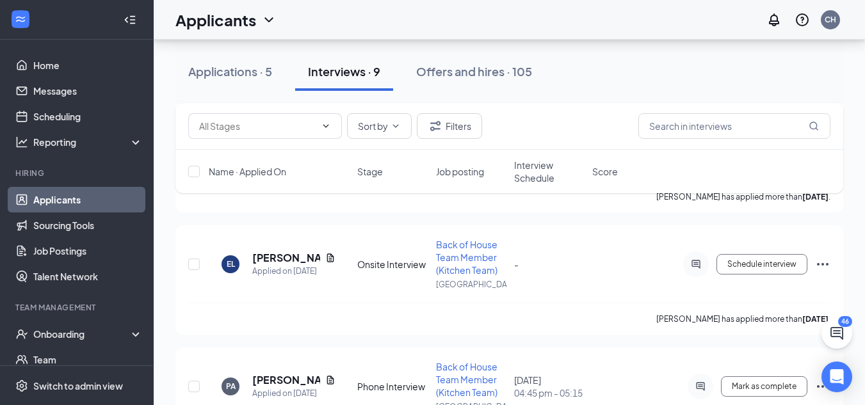
scroll to position [539, 0]
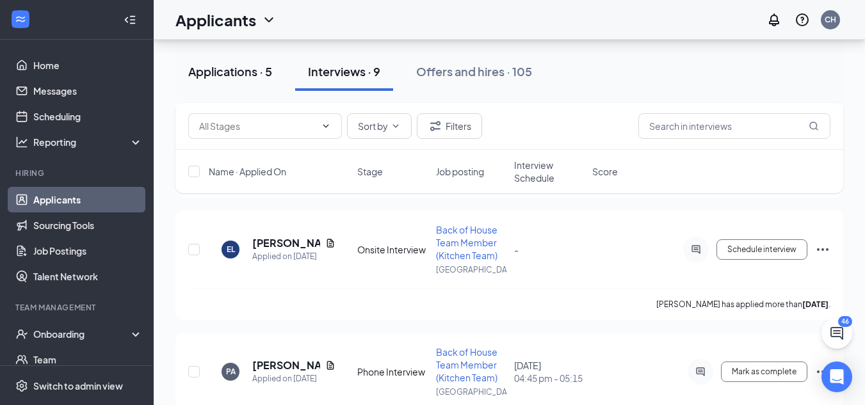
click at [227, 84] on button "Applications · 5" at bounding box center [229, 71] width 109 height 38
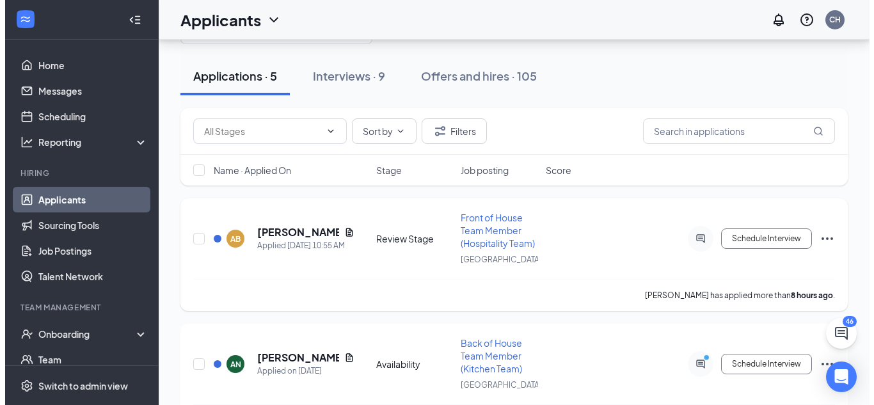
scroll to position [46, 0]
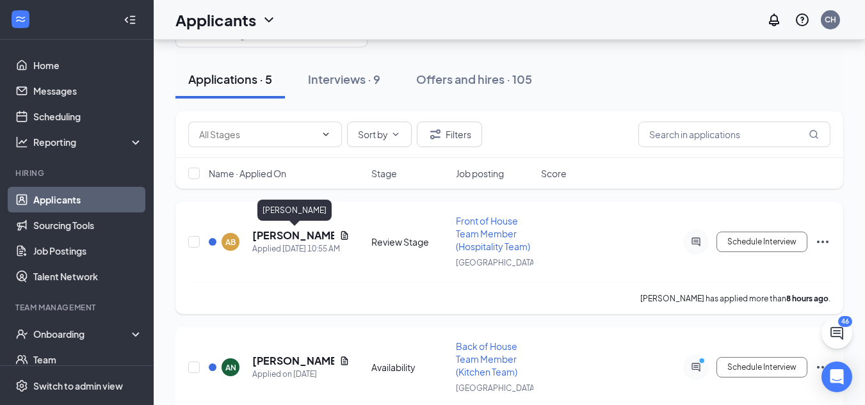
click at [260, 239] on h5 "[PERSON_NAME]" at bounding box center [293, 235] width 82 height 14
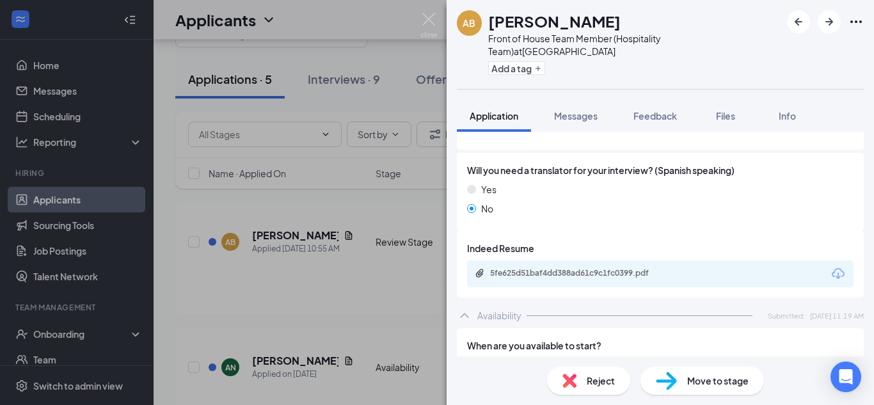
scroll to position [956, 0]
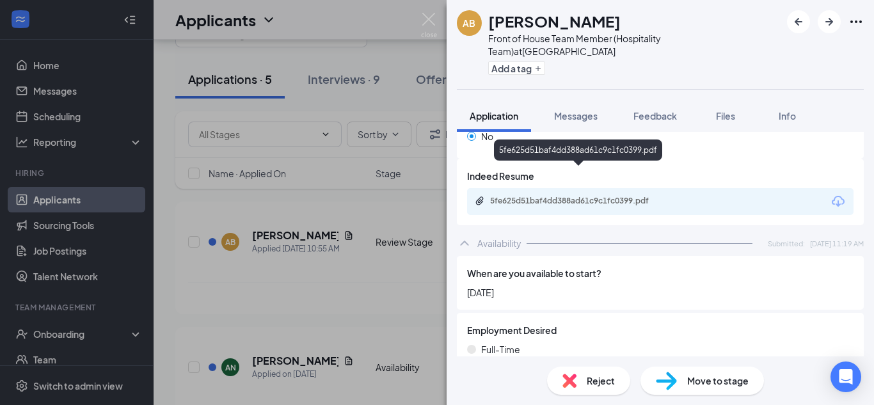
drag, startPoint x: 555, startPoint y: 174, endPoint x: 541, endPoint y: 172, distance: 13.7
click at [541, 196] on div "5fe625d51baf4dd388ad61c9c1fc0399.pdf" at bounding box center [579, 201] width 179 height 10
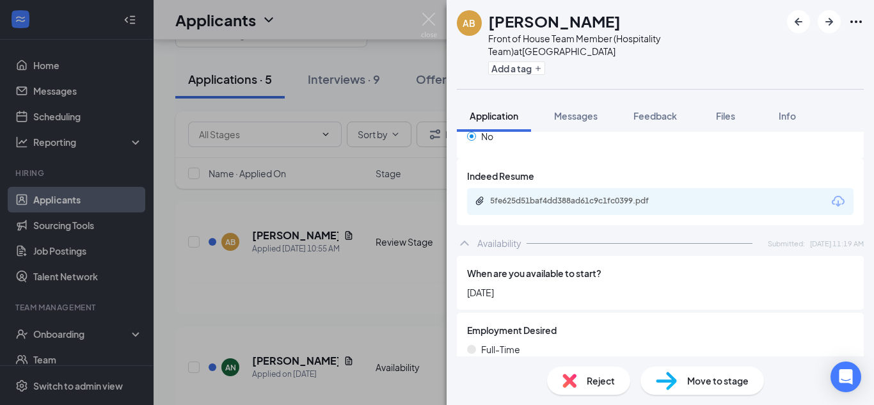
click at [692, 381] on span "Move to stage" at bounding box center [717, 381] width 61 height 14
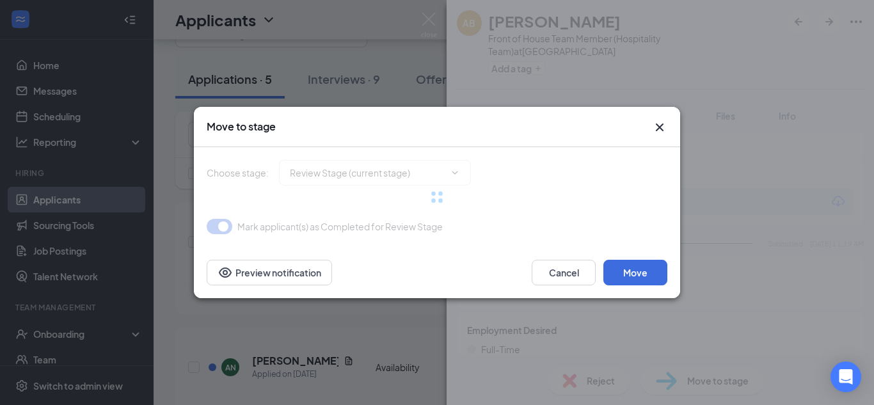
type input "Phone Interview (next stage)"
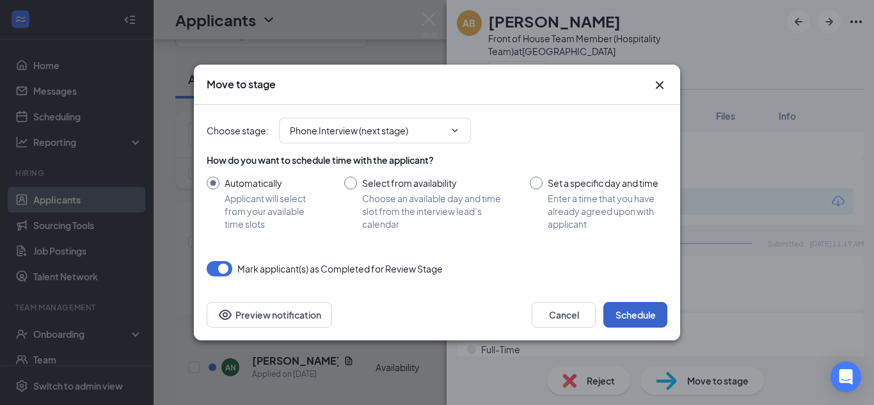
click at [638, 305] on button "Schedule" at bounding box center [636, 315] width 64 height 26
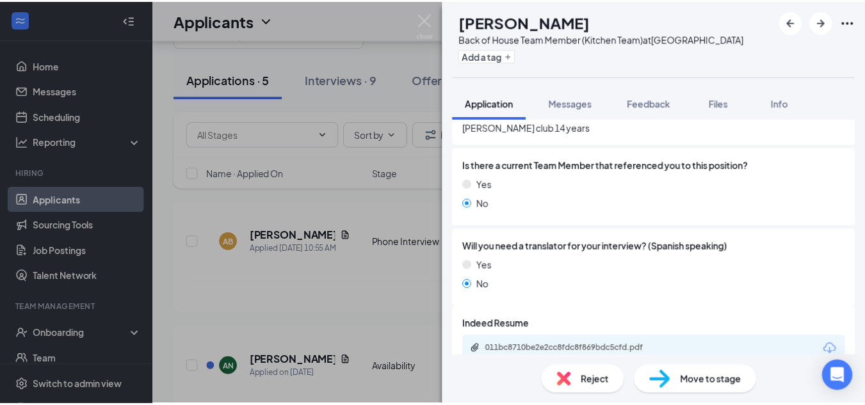
scroll to position [856, 0]
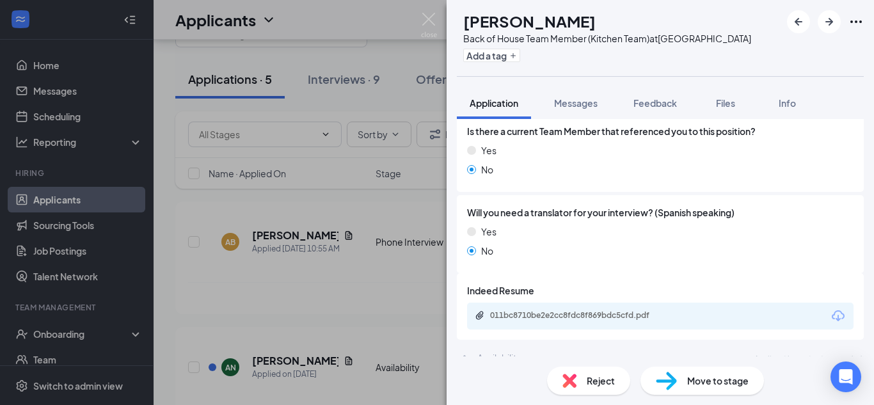
click at [412, 276] on div "AN [PERSON_NAME] Back of House Team Member (Kitchen Team) at [GEOGRAPHIC_DATA] …" at bounding box center [437, 202] width 874 height 405
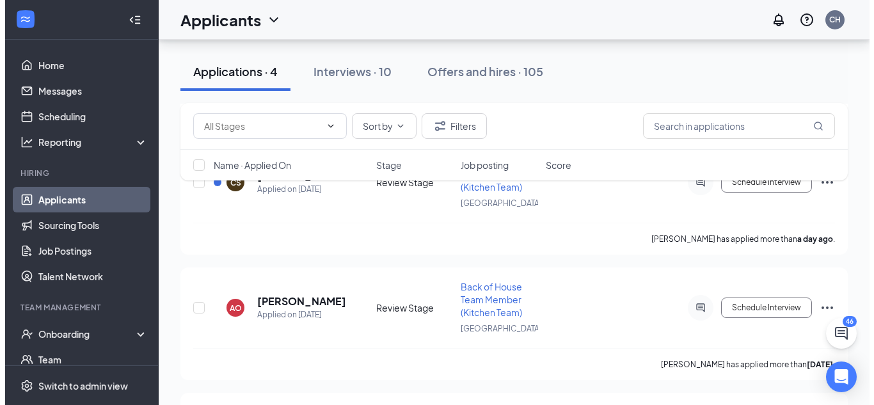
scroll to position [157, 0]
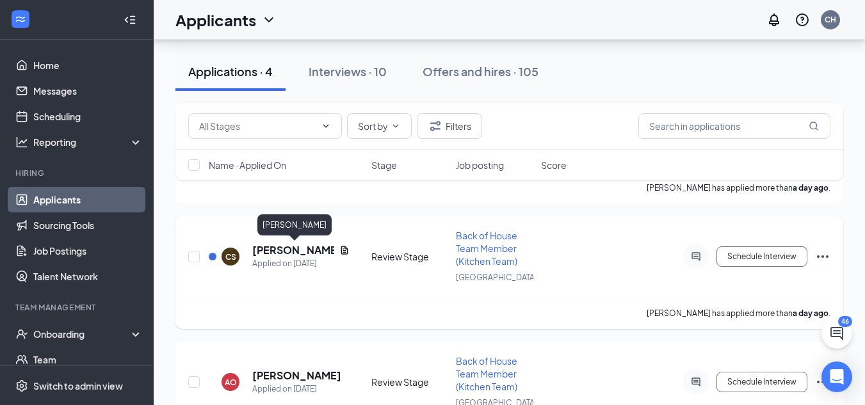
click at [269, 248] on h5 "[PERSON_NAME]" at bounding box center [293, 250] width 82 height 14
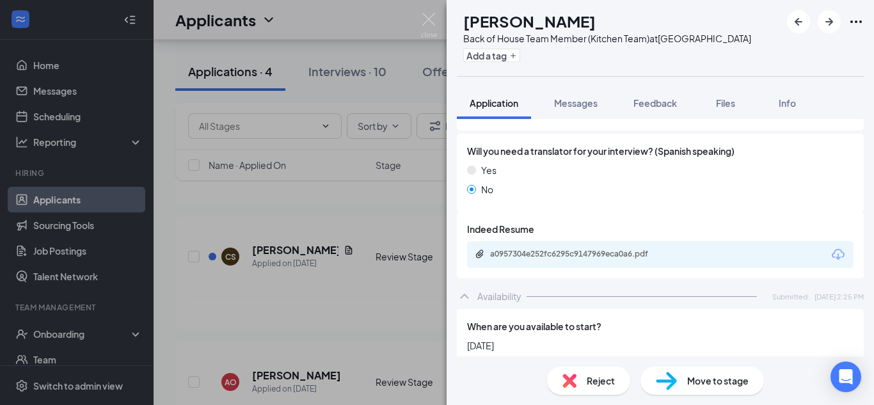
scroll to position [889, 0]
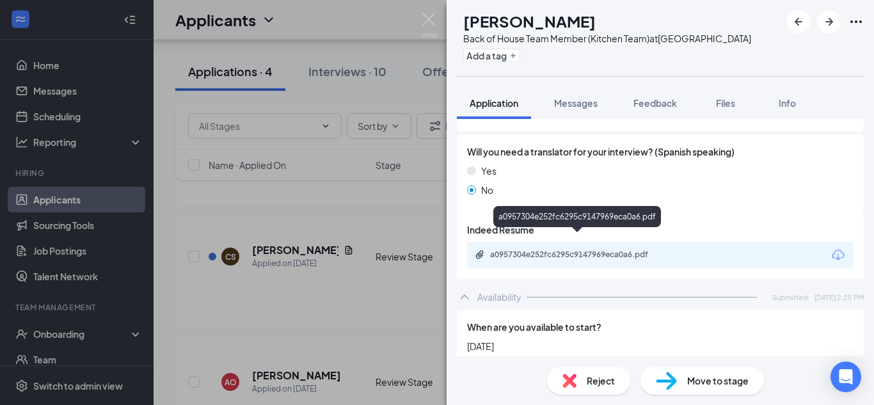
click at [598, 232] on div "a0957304e252fc6295c9147969eca0a6.pdf" at bounding box center [577, 219] width 168 height 26
click at [598, 250] on div "a0957304e252fc6295c9147969eca0a6.pdf" at bounding box center [579, 255] width 179 height 10
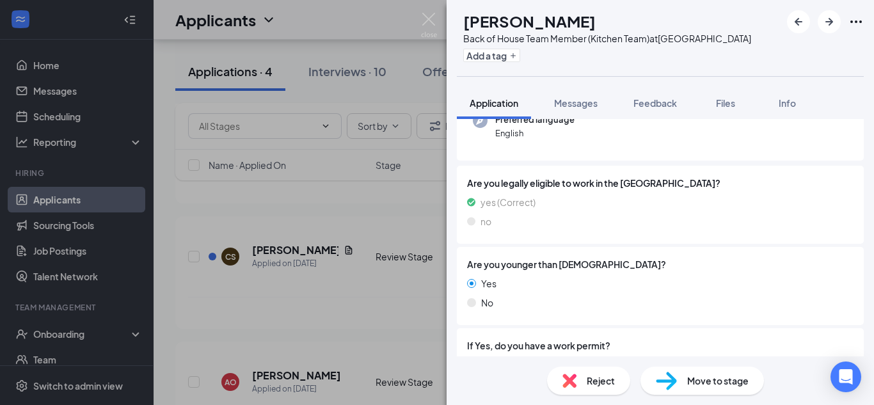
scroll to position [0, 0]
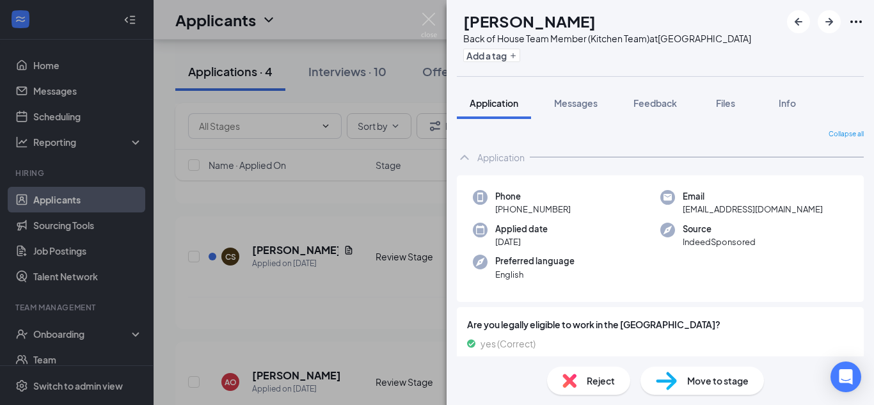
click at [698, 396] on div "Reject Move to stage" at bounding box center [661, 380] width 428 height 49
click at [696, 385] on span "Move to stage" at bounding box center [717, 381] width 61 height 14
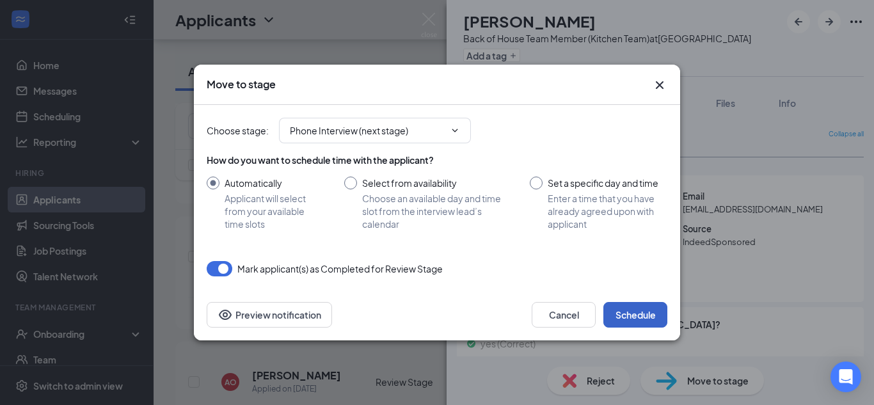
click at [642, 314] on button "Schedule" at bounding box center [636, 315] width 64 height 26
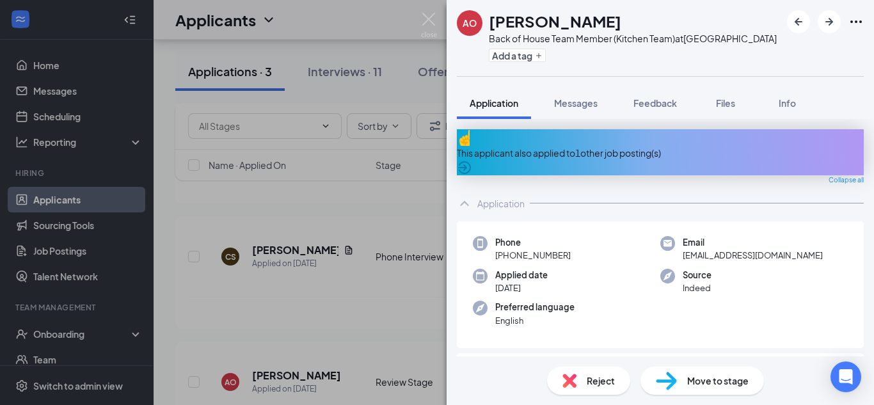
click at [471, 161] on icon "ArrowCircle" at bounding box center [464, 167] width 13 height 13
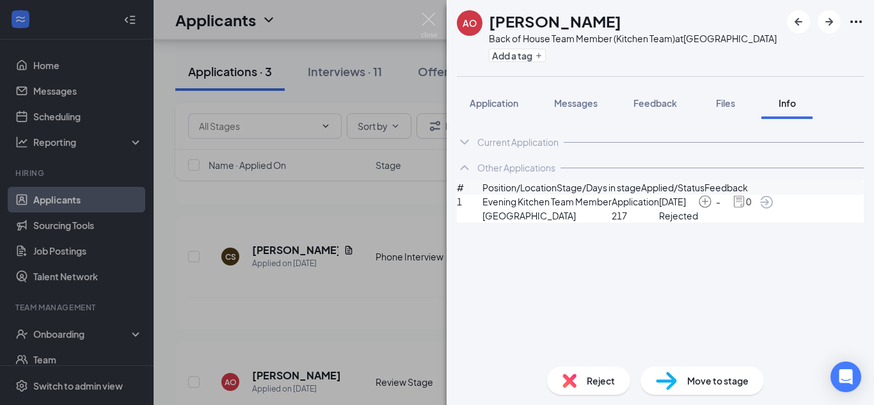
click at [773, 209] on icon "ArrowCircle" at bounding box center [766, 202] width 13 height 13
click at [491, 103] on span "Application" at bounding box center [494, 103] width 49 height 12
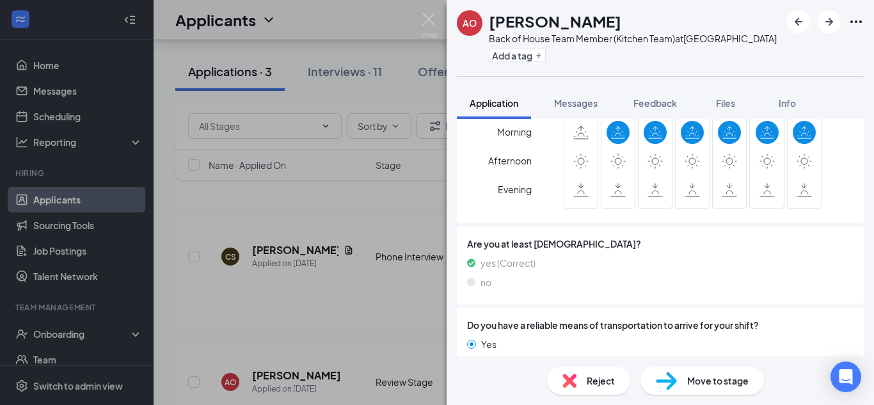
scroll to position [1363, 0]
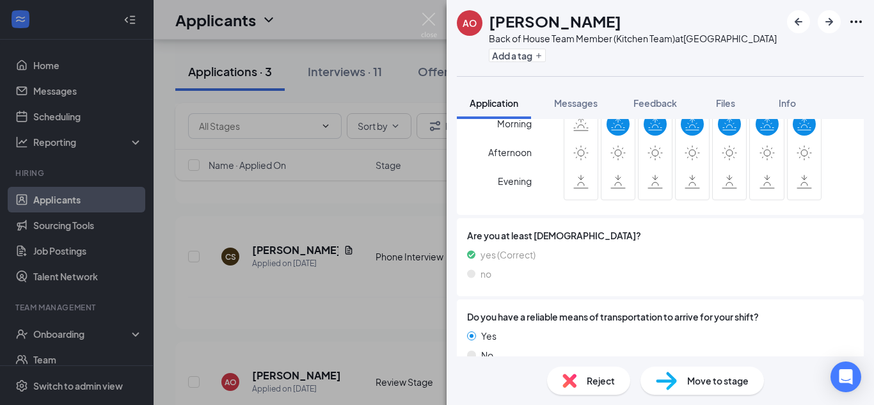
click at [676, 383] on img at bounding box center [666, 381] width 21 height 19
type input "Phone Interview (next stage)"
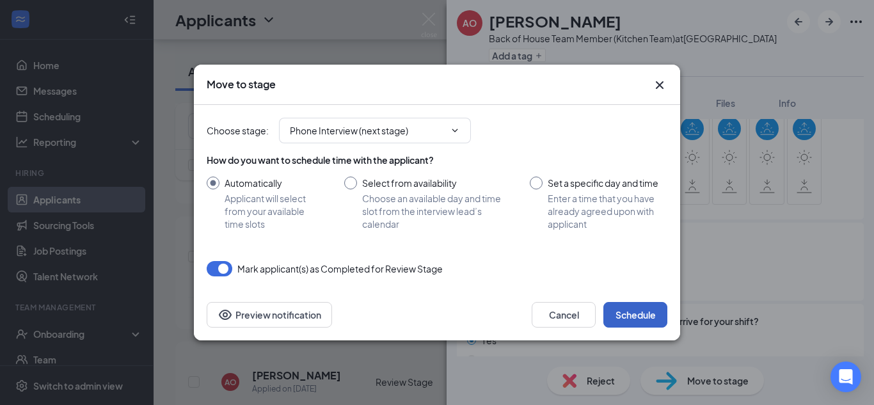
click at [623, 321] on button "Schedule" at bounding box center [636, 315] width 64 height 26
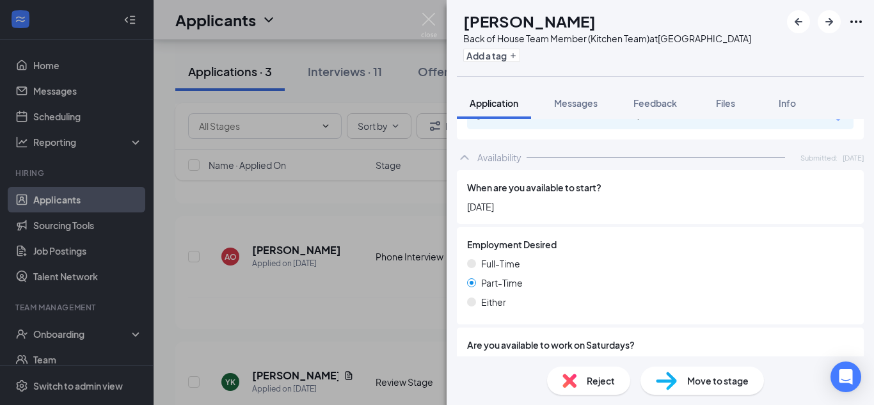
scroll to position [1042, 0]
click at [601, 375] on span "Reject" at bounding box center [601, 381] width 28 height 14
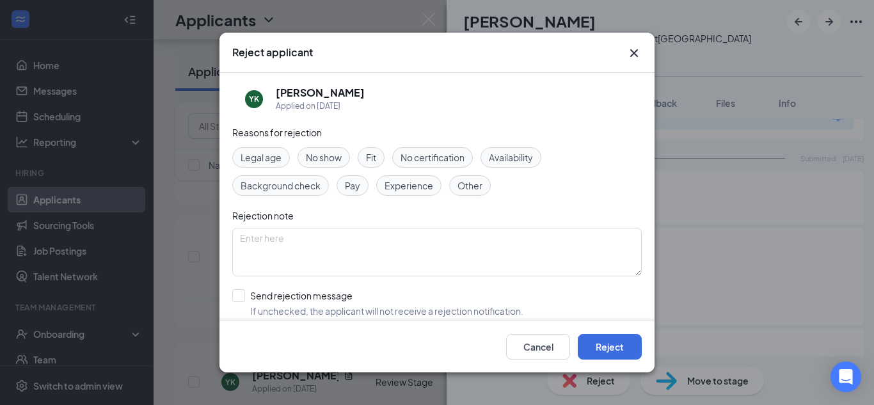
click at [502, 148] on div "Availability" at bounding box center [511, 157] width 61 height 20
click at [384, 245] on textarea at bounding box center [437, 252] width 410 height 49
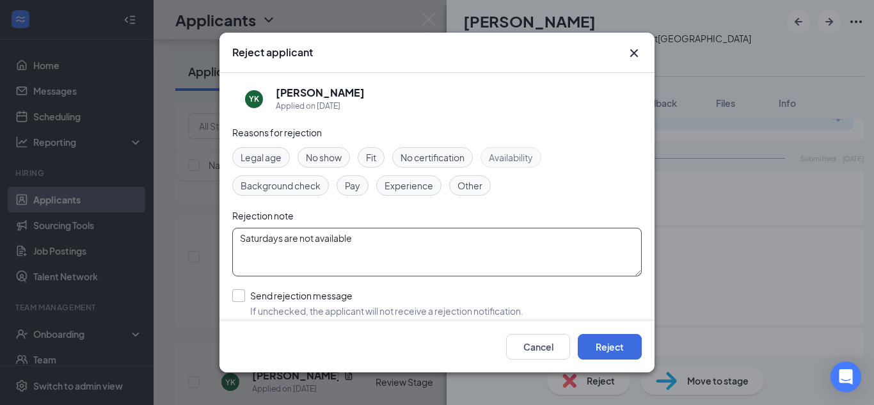
type textarea "Saturdays are not available"
click at [243, 291] on input "Send rejection message If unchecked, the applicant will not receive a rejection…" at bounding box center [377, 303] width 291 height 28
checkbox input "true"
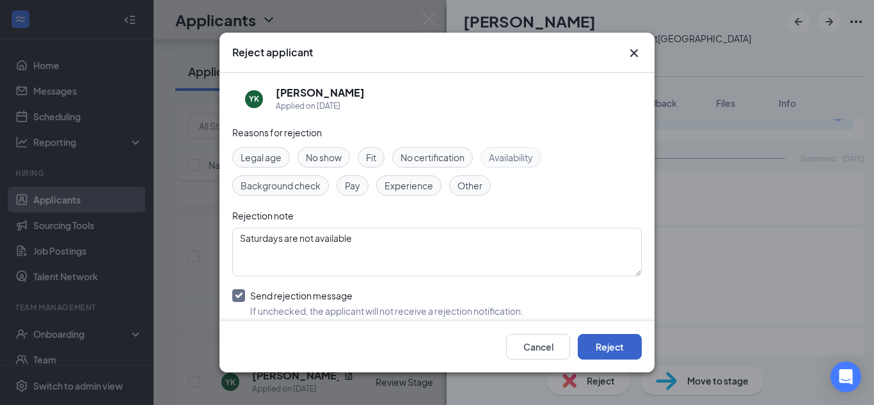
click at [623, 352] on button "Reject" at bounding box center [610, 347] width 64 height 26
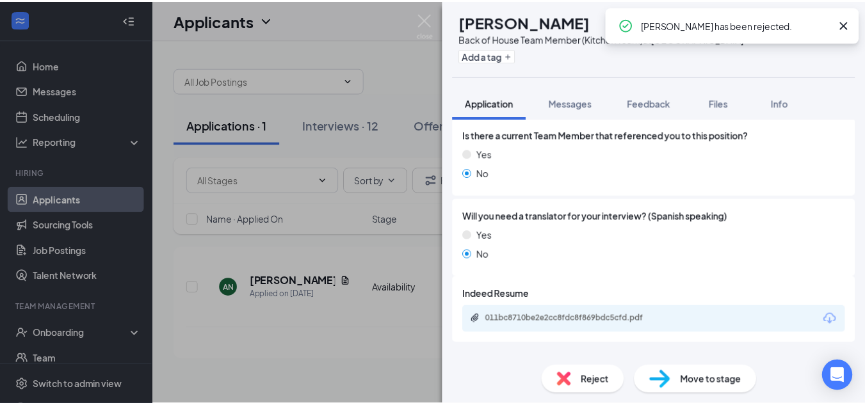
scroll to position [852, 0]
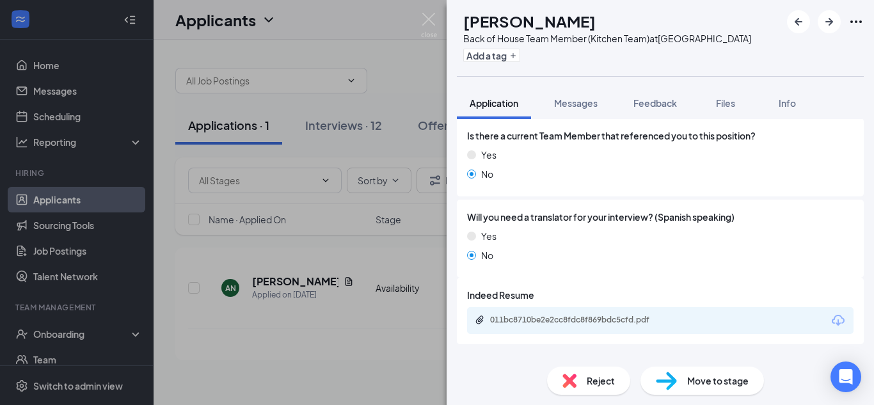
click at [372, 365] on div "AN [PERSON_NAME] Back of House Team Member (Kitchen Team) at [GEOGRAPHIC_DATA] …" at bounding box center [437, 202] width 874 height 405
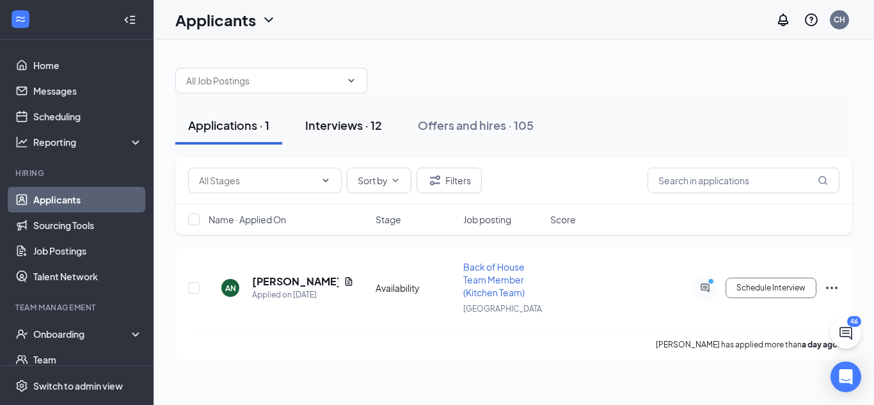
click at [333, 110] on button "Interviews · 12" at bounding box center [343, 125] width 102 height 38
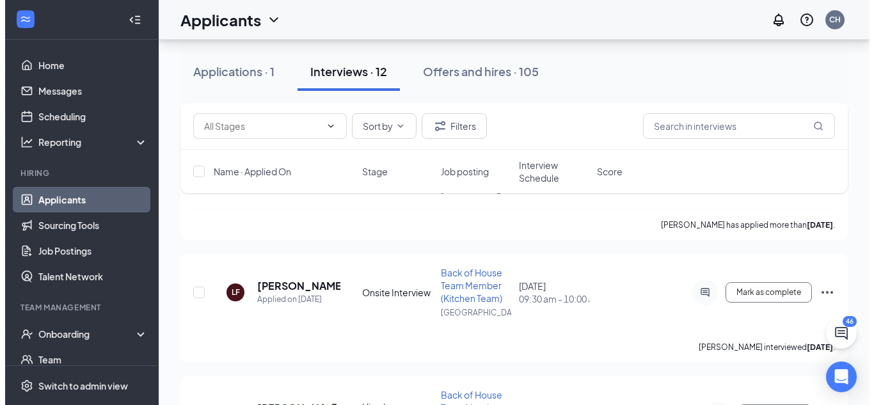
scroll to position [1248, 0]
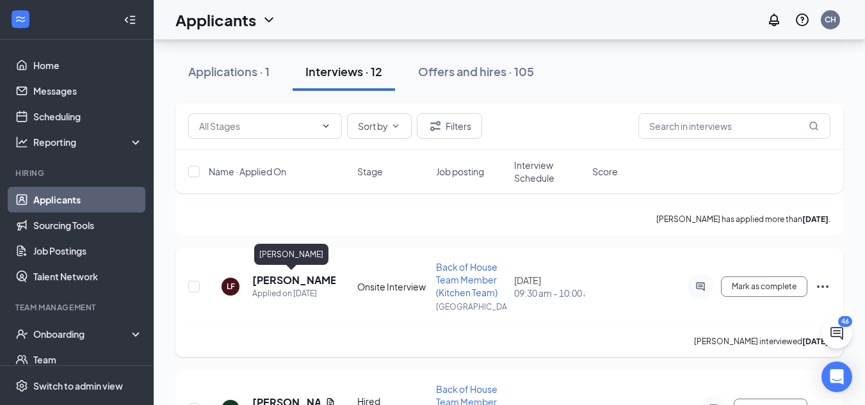
click at [278, 274] on h5 "[PERSON_NAME]" at bounding box center [293, 280] width 83 height 14
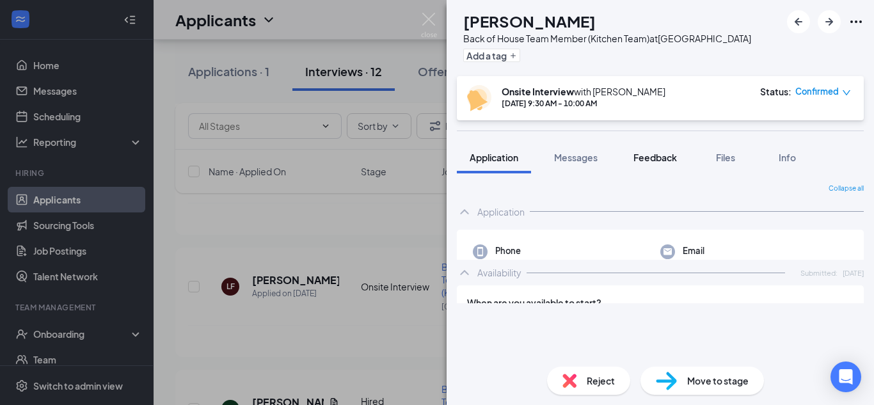
click at [643, 157] on span "Feedback" at bounding box center [656, 158] width 44 height 12
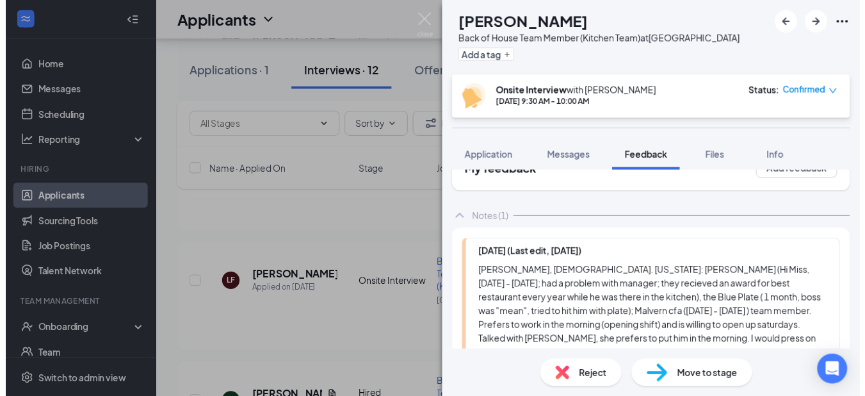
scroll to position [35, 0]
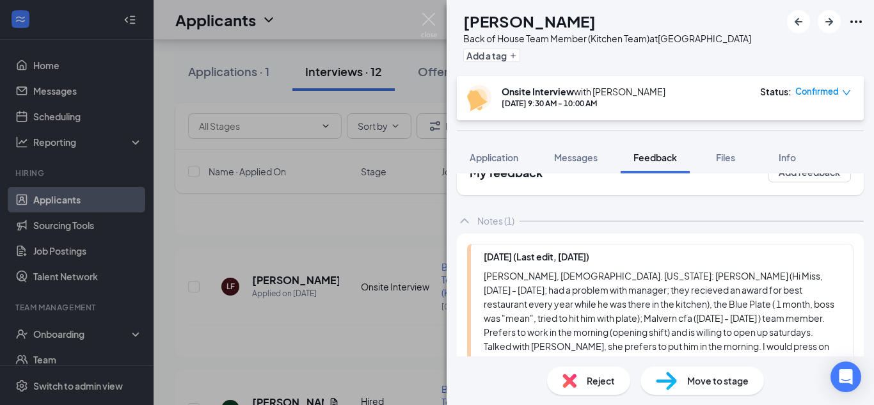
click at [346, 211] on div "LF [PERSON_NAME] Back of House Team Member (Kitchen Team) at [GEOGRAPHIC_DATA] …" at bounding box center [437, 202] width 874 height 405
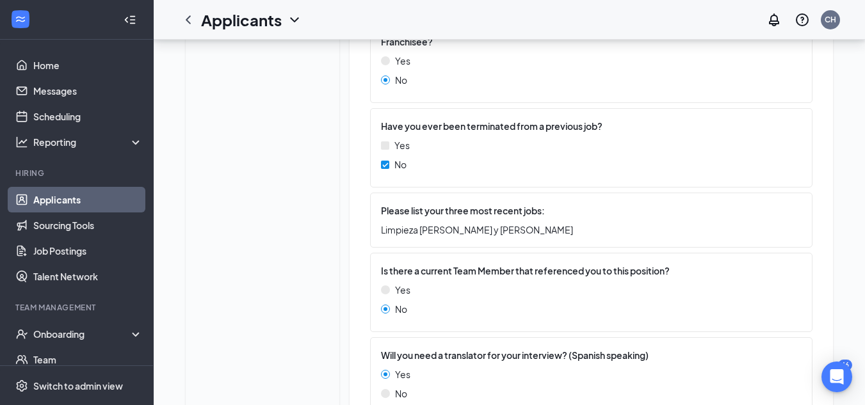
scroll to position [812, 0]
